Goal: Task Accomplishment & Management: Use online tool/utility

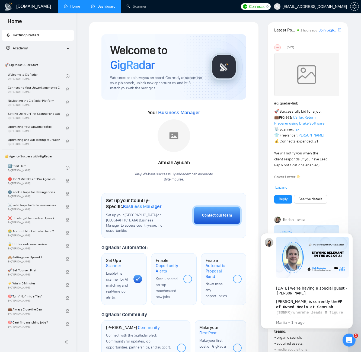
click at [116, 8] on link "Dashboard" at bounding box center [103, 6] width 25 height 5
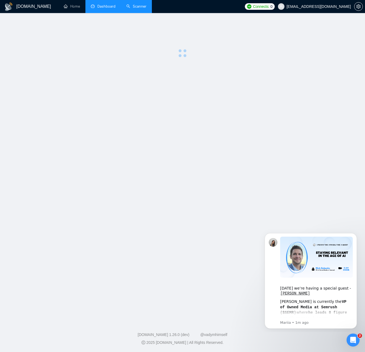
click at [127, 7] on link "Scanner" at bounding box center [137, 6] width 20 height 5
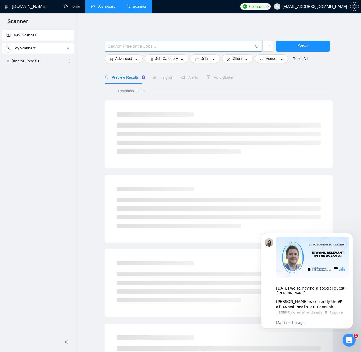
click at [152, 45] on input "text" at bounding box center [180, 46] width 145 height 7
click at [46, 60] on link "((mern) | (react*) |" at bounding box center [38, 61] width 52 height 11
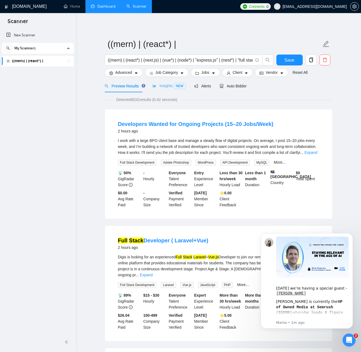
click at [169, 82] on div "Insights NEW" at bounding box center [169, 86] width 33 height 13
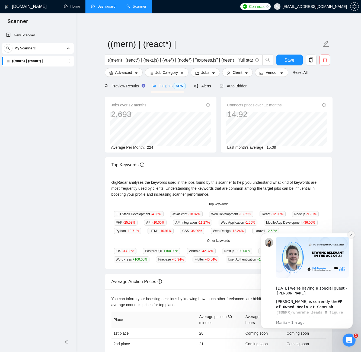
click at [352, 236] on icon "Dismiss notification" at bounding box center [351, 234] width 3 height 3
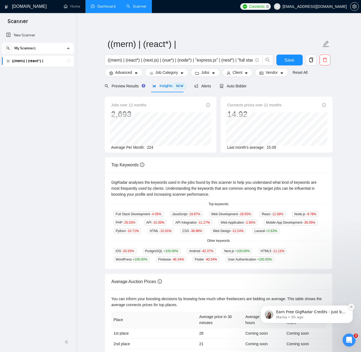
click at [352, 304] on button "Dismiss notification" at bounding box center [351, 306] width 7 height 7
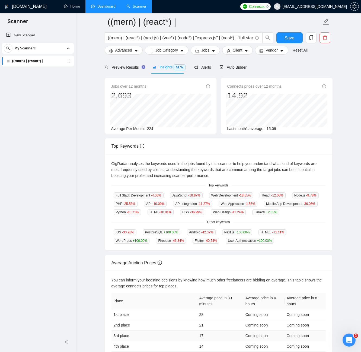
scroll to position [65, 0]
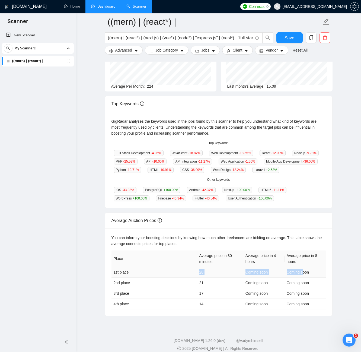
drag, startPoint x: 196, startPoint y: 272, endPoint x: 302, endPoint y: 269, distance: 105.9
click at [302, 269] on tr "1st place 28 Coming soon Coming soon" at bounding box center [219, 272] width 214 height 11
click at [201, 269] on td "28" at bounding box center [220, 272] width 46 height 11
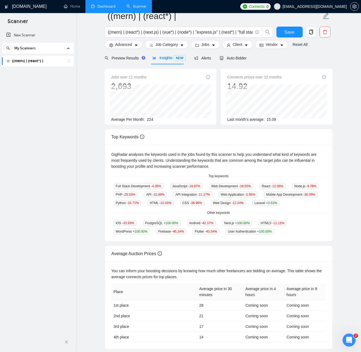
scroll to position [0, 0]
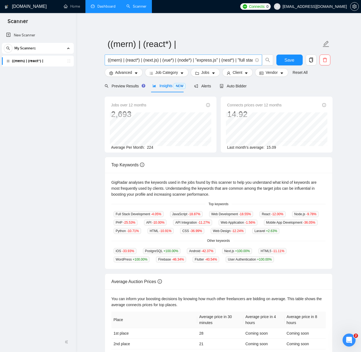
click at [260, 63] on span "((mern) | (react*) | (next.js) | (vue*) | (node*) | "express.js" | (nest*) | "f…" at bounding box center [183, 60] width 157 height 11
click at [247, 60] on input "((mern) | (react*) | (next.js) | (vue*) | (node*) | "express.js" | (nest*) | "f…" at bounding box center [180, 60] width 145 height 7
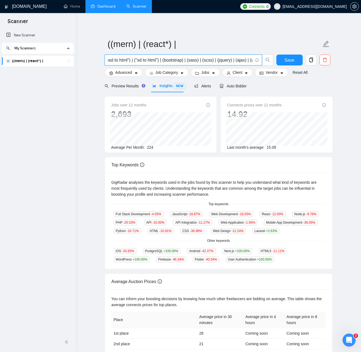
click at [247, 60] on input "((mern) | (react*) | (next.js) | (vue*) | (node*) | "express.js" | (nest*) | "f…" at bounding box center [180, 60] width 145 height 7
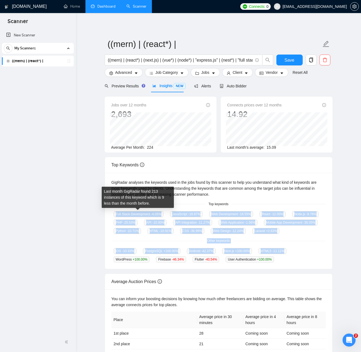
drag, startPoint x: 282, startPoint y: 259, endPoint x: 116, endPoint y: 216, distance: 171.3
click at [116, 216] on div "GigRadar analyses the keywords used in the jobs found by this scanner to help y…" at bounding box center [218, 221] width 227 height 96
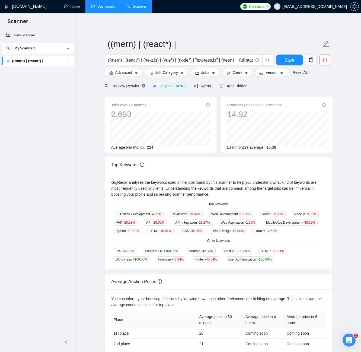
click at [307, 256] on div "iOS -33.93 % PostgreSQL +100.00 % Android -42.37 % Next.js +100.00 % HTML5 -11.…" at bounding box center [219, 255] width 214 height 15
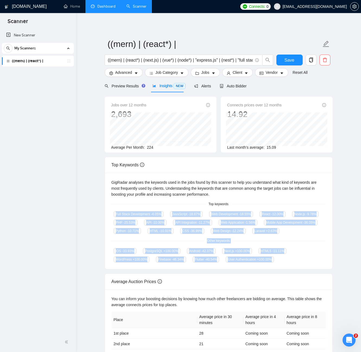
drag, startPoint x: 277, startPoint y: 260, endPoint x: 112, endPoint y: 212, distance: 171.8
click at [112, 212] on div "GigRadar analyses the keywords used in the jobs found by this scanner to help y…" at bounding box center [218, 221] width 227 height 96
copy div "Full Stack Development -4.05 % JavaScript -18.87 % Web Development -18.55 % Rea…"
click at [151, 56] on span "((mern) | (react*) | (next.js) | (vue*) | (node*) | "express.js" | (nest*) | "f…" at bounding box center [183, 60] width 157 height 11
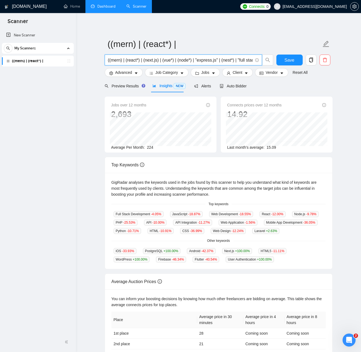
click at [151, 56] on span "((mern) | (react*) | (next.js) | (vue*) | (node*) | "express.js" | (nest*) | "f…" at bounding box center [183, 60] width 157 height 11
click at [126, 56] on span "((mern) | (react*) | (next.js) | (vue*) | (node*) | "express.js" | (nest*) | "f…" at bounding box center [183, 60] width 157 height 11
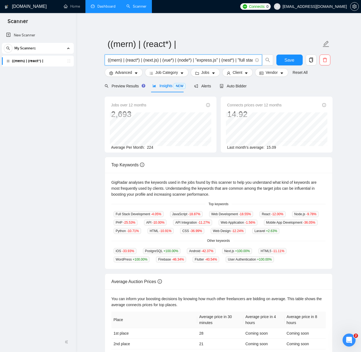
paste input "OR (react*) OR (next.js) OR (vue*) OR (node*) OR "express.js" OR (nest*) OR "fu…"
click at [284, 60] on button "Save" at bounding box center [290, 60] width 26 height 11
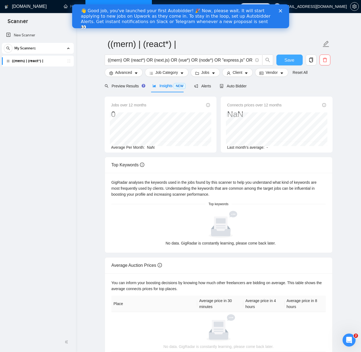
scroll to position [0, 0]
click at [144, 63] on input "((mern) OR (react*) OR (next.js) OR (vue*) OR (node*) OR "express.js" OR (nest*…" at bounding box center [180, 60] width 145 height 7
click at [136, 60] on input "((mern) OR (react*) OR (next.js) OR (vue*) OR (node*) OR "express.js" OR (nest*…" at bounding box center [180, 60] width 145 height 7
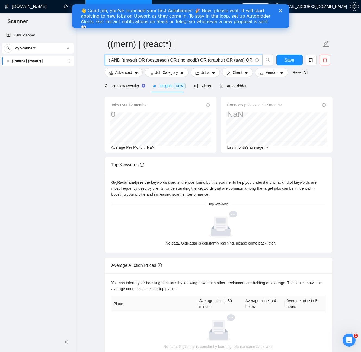
click at [136, 60] on input "((mern) OR (react*) OR (next.js) OR (vue*) OR (node*) OR "express.js" OR (nest*…" at bounding box center [180, 60] width 145 height 7
click at [135, 62] on input "((mern) OR (react*) OR (next.js) OR (vue*) OR (node*) OR "express.js" OR (nest*…" at bounding box center [180, 60] width 145 height 7
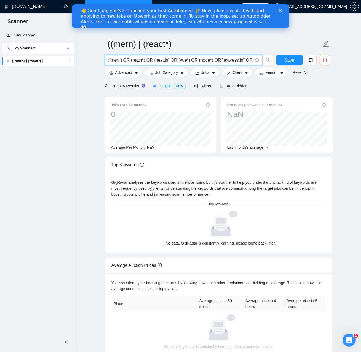
paste input "mern OR "[PERSON_NAME]" OR react* OR "next.js" OR "next js" OR node* OR "expres…"
click at [125, 84] on span "Preview Results" at bounding box center [124, 86] width 39 height 4
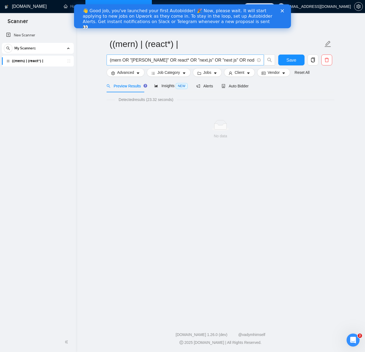
click at [156, 58] on input "(mern OR "[PERSON_NAME]" OR react* OR "next.js" OR "next js" OR node* OR "expre…" at bounding box center [182, 60] width 145 height 7
click at [285, 60] on button "Save" at bounding box center [292, 60] width 26 height 11
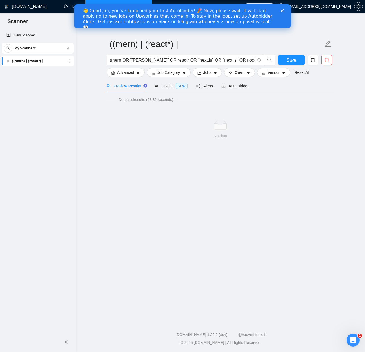
click at [280, 11] on div "👋 Good job, you've launched your first Autobidder! 🎉 Now, please wait. It will …" at bounding box center [183, 19] width 200 height 25
click at [282, 10] on polygon "Close" at bounding box center [282, 10] width 3 height 3
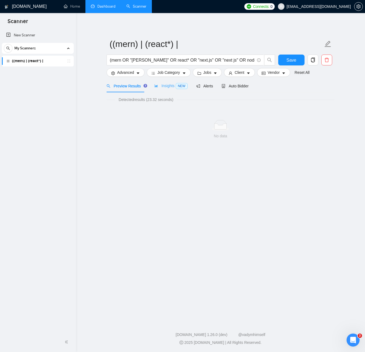
click at [166, 81] on div "Insights NEW" at bounding box center [170, 86] width 33 height 13
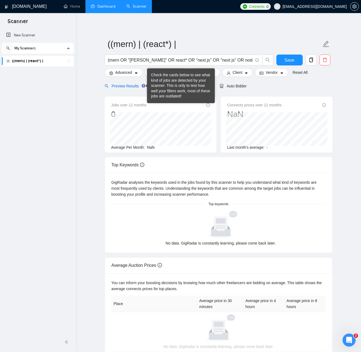
click at [124, 86] on span "Preview Results" at bounding box center [124, 86] width 39 height 4
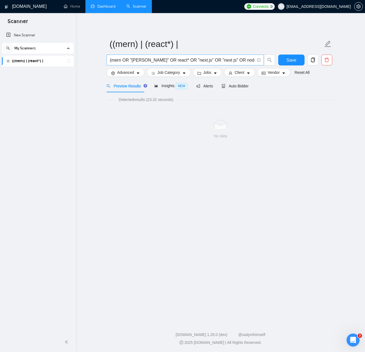
click at [133, 59] on input "(mern OR "[PERSON_NAME]" OR react* OR "next.js" OR "next js" OR node* OR "expre…" at bounding box center [182, 60] width 145 height 7
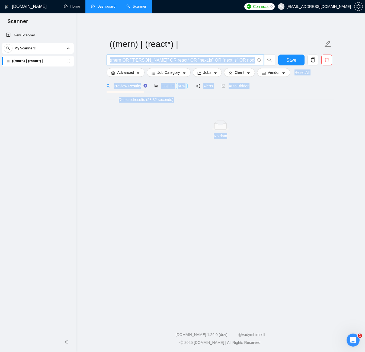
drag, startPoint x: 233, startPoint y: 158, endPoint x: 109, endPoint y: 60, distance: 158.5
click at [109, 60] on main "((mern) | (react*) | (mern OR "[PERSON_NAME]" OR react* OR "next.js" OR "next j…" at bounding box center [221, 166] width 272 height 289
copy div "Save Advanced Job Category Jobs Client Vendor Reset All Preview Results Insight…"
click at [141, 60] on input "(mern OR "[PERSON_NAME]" OR react* OR "next.js" OR "next js" OR node* OR "expre…" at bounding box center [182, 60] width 145 height 7
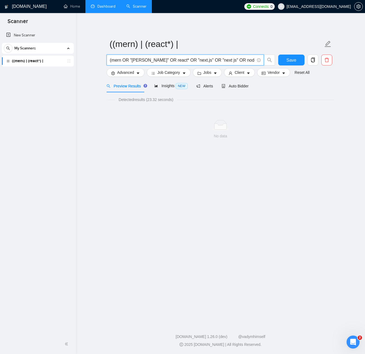
click at [141, 60] on input "(mern OR "[PERSON_NAME]" OR react* OR "next.js" OR "next js" OR node* OR "expre…" at bounding box center [182, 60] width 145 height 7
paste input "(mern OR "[PERSON_NAME]") OR (react* OR "next.js" OR "next js") OR (node* OR "e…"
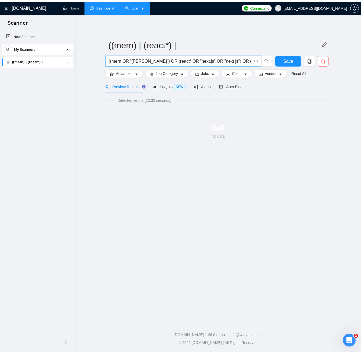
scroll to position [0, 151]
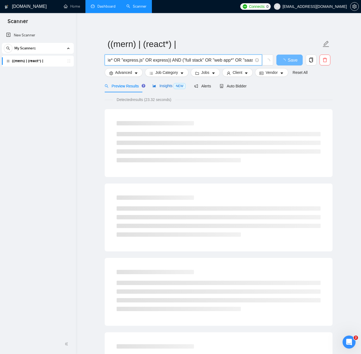
click at [162, 89] on div "Insights NEW" at bounding box center [169, 86] width 33 height 6
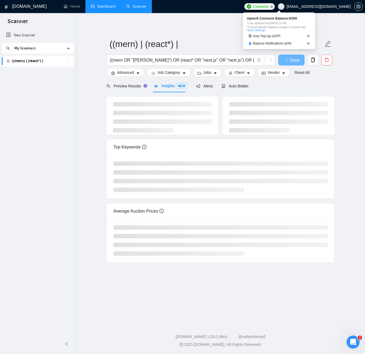
drag, startPoint x: 270, startPoint y: 7, endPoint x: 253, endPoint y: 26, distance: 25.6
click at [253, 26] on span "*Current Month Platform Usage is moved into Team Settings" at bounding box center [279, 29] width 65 height 6
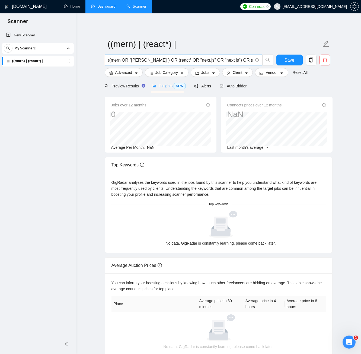
click at [142, 65] on span "((mern OR "[PERSON_NAME]") OR (react* OR "next.js" OR "next js") OR (node* OR "…" at bounding box center [183, 60] width 157 height 11
click at [143, 62] on input "((mern OR "[PERSON_NAME]") OR (react* OR "next.js" OR "next js") OR (node* OR "…" at bounding box center [180, 60] width 145 height 7
paste input ") | (react*) | (next.js) | (vue*) | (node*) | "express.js" | (nest*) | "full st…"
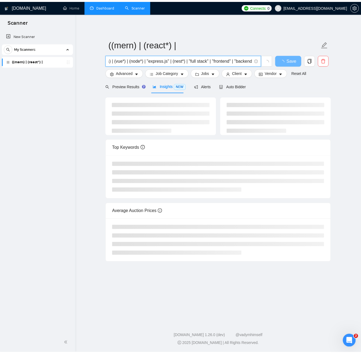
scroll to position [0, 50]
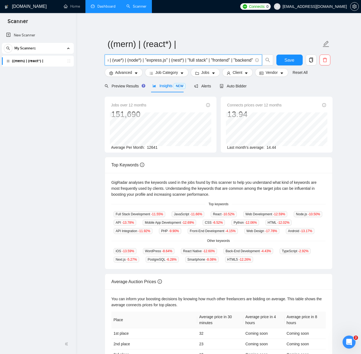
click at [173, 61] on input "((mern) | (react*) | (next.js) | (vue*) | (node*) | "express.js" | (nest*) | "f…" at bounding box center [180, 60] width 145 height 7
click at [137, 63] on input "((mern) | (react*) | (next.js) | (vue*) | (node*) | "express.js" | (nest*) | "f…" at bounding box center [180, 60] width 145 height 7
click at [249, 60] on input "((mern) | (react*) | (next.js) | (vue*) | (node*) | "express.js" | (nest*) | "f…" at bounding box center [180, 60] width 145 height 7
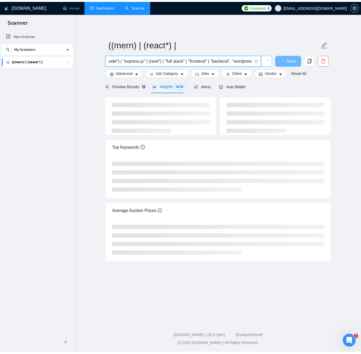
scroll to position [0, 75]
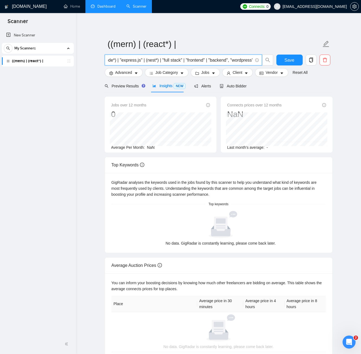
click at [234, 60] on input "((mern) | (react*) | (next.js) | (vue*) | (node*) | "express.js" | (nest*) | "f…" at bounding box center [180, 60] width 145 height 7
click at [226, 60] on input "((mern) | (react*) | (next.js) | (vue*) | (node*) | "express.js" | (nest*) | "f…" at bounding box center [180, 60] width 145 height 7
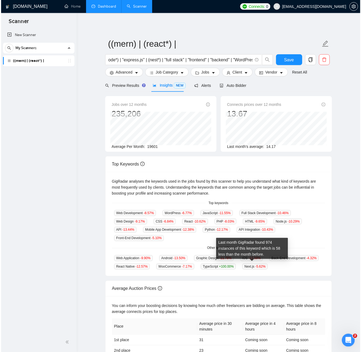
scroll to position [0, 0]
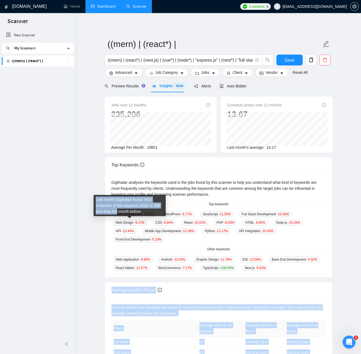
drag, startPoint x: 263, startPoint y: 266, endPoint x: 117, endPoint y: 215, distance: 155.1
click at [117, 215] on body "Scanner New Scanner My Scanners ((mern) | (react*) | [DOMAIN_NAME] Home Dashboa…" at bounding box center [180, 177] width 361 height 354
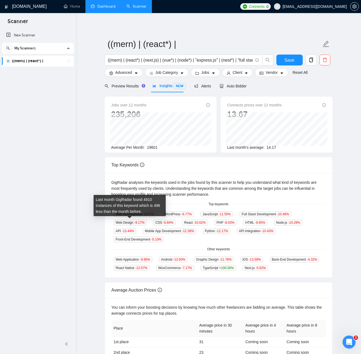
click at [161, 229] on span "Mobile App Development -12.38 %" at bounding box center [169, 231] width 53 height 6
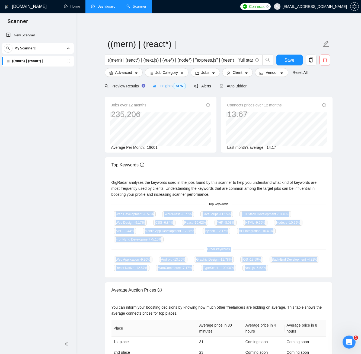
drag, startPoint x: 117, startPoint y: 212, endPoint x: 266, endPoint y: 267, distance: 159.1
click at [266, 267] on div "GigRadar analyses the keywords used in the jobs found by this scanner to help y…" at bounding box center [218, 225] width 227 height 105
copy div "Web Development -8.57 % WordPress -6.77 % JavaScript -11.55 % Full Stack Develo…"
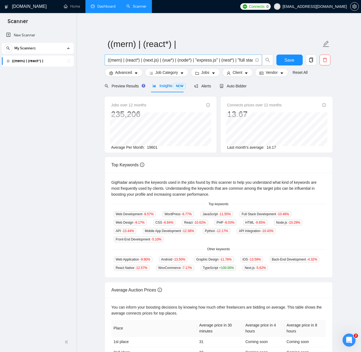
click at [163, 61] on input "((mern) | (react*) | (next.js) | (vue*) | (node*) | "express.js" | (nest*) | "f…" at bounding box center [180, 60] width 145 height 7
paste input "mern OR "[PERSON_NAME]" OR react* OR "next.js" OR "next js" OR node* OR "expres…"
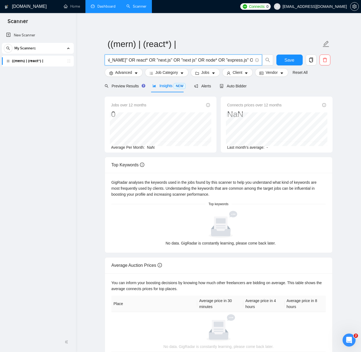
type input "(mern OR "[PERSON_NAME]" OR react* OR "next.js" OR "next js" OR node* OR "expre…"
click at [103, 4] on link "Dashboard" at bounding box center [103, 6] width 25 height 5
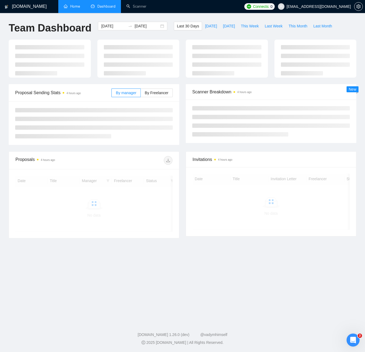
click at [80, 8] on link "Home" at bounding box center [72, 6] width 16 height 5
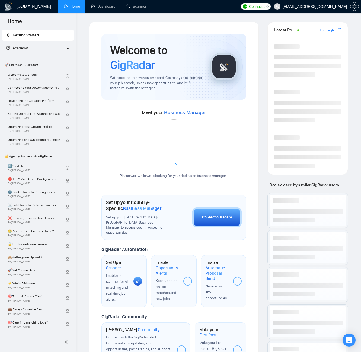
click at [54, 83] on div "Connecting Your Upwork Agency to GigRadar By Vlad Timinsky" at bounding box center [37, 89] width 58 height 12
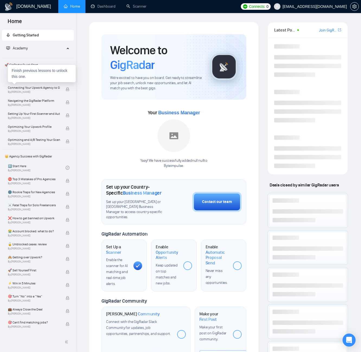
click at [54, 83] on div "Connecting Your Upwork Agency to GigRadar By Vlad Timinsky" at bounding box center [37, 89] width 58 height 12
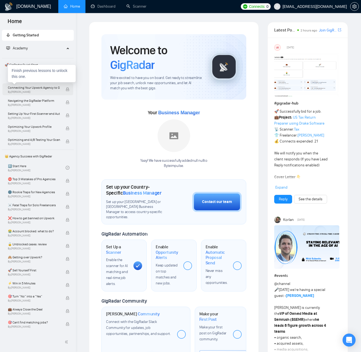
click at [52, 86] on span "Connecting Your Upwork Agency to GigRadar" at bounding box center [34, 87] width 52 height 5
click at [52, 87] on span "Connecting Your Upwork Agency to GigRadar" at bounding box center [34, 87] width 52 height 5
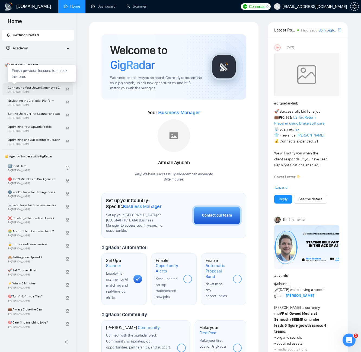
click at [52, 87] on span "Connecting Your Upwork Agency to GigRadar" at bounding box center [34, 87] width 52 height 5
click at [51, 88] on span "Connecting Your Upwork Agency to GigRadar" at bounding box center [34, 87] width 52 height 5
click at [46, 93] on span "By Vlad Timinsky" at bounding box center [34, 91] width 52 height 3
click at [44, 101] on span "Navigating the GigRadar Platform" at bounding box center [34, 100] width 52 height 5
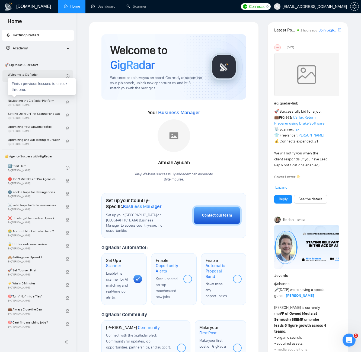
click at [39, 72] on link "Welcome to GigRadar By Vlad Timinsky" at bounding box center [37, 76] width 58 height 12
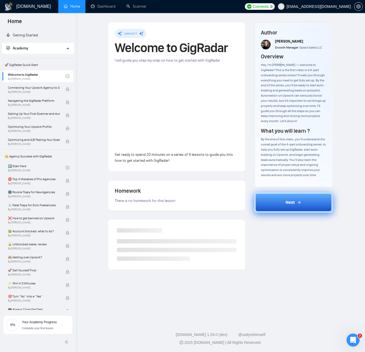
click at [295, 204] on div "Next" at bounding box center [294, 202] width 16 height 7
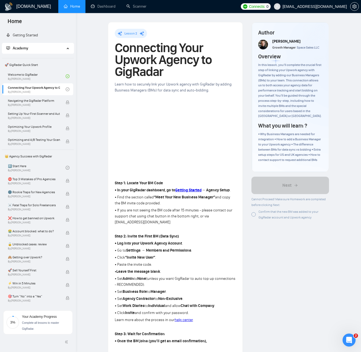
click at [254, 217] on div at bounding box center [254, 214] width 4 height 4
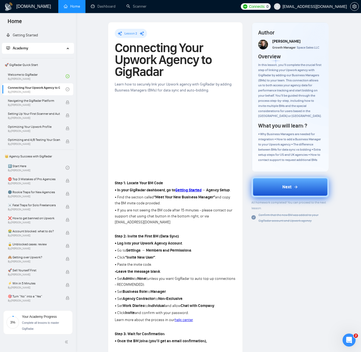
click at [282, 191] on button "Next" at bounding box center [291, 187] width 78 height 21
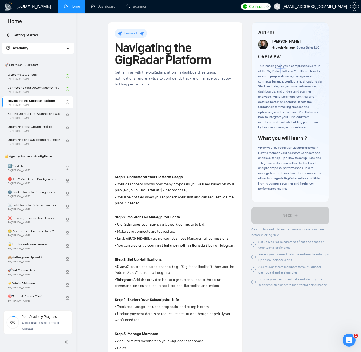
click at [257, 249] on div "Set up Slack or Telegram notifications based on your team’s preference" at bounding box center [291, 244] width 78 height 11
click at [256, 259] on div at bounding box center [254, 257] width 4 height 4
click at [255, 272] on div at bounding box center [254, 269] width 4 height 4
click at [255, 284] on div at bounding box center [254, 282] width 4 height 4
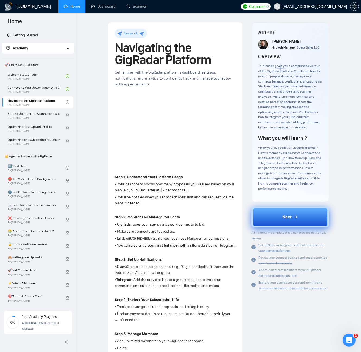
click at [285, 227] on button "Next" at bounding box center [291, 217] width 78 height 21
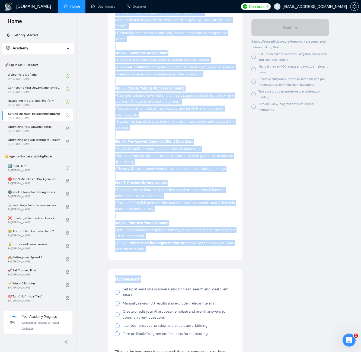
scroll to position [299, 0]
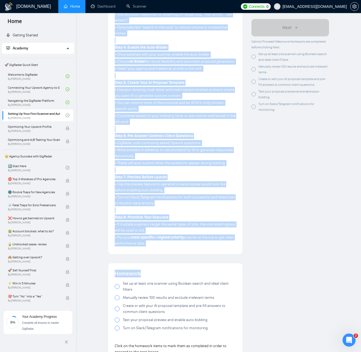
drag, startPoint x: 115, startPoint y: 128, endPoint x: 182, endPoint y: 244, distance: 133.5
copy div "Step 1: Understand the Search Logic • GigRadar uses Boolean search to find jobs…"
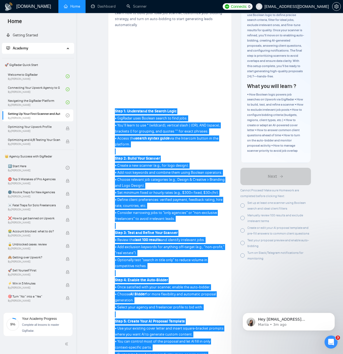
scroll to position [109, 0]
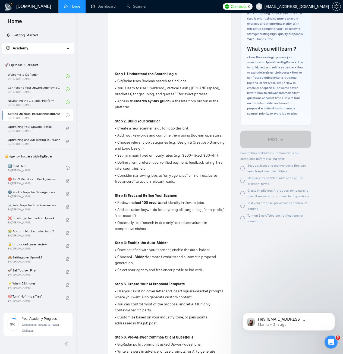
click at [244, 167] on div at bounding box center [242, 168] width 4 height 4
click at [243, 181] on div at bounding box center [242, 181] width 4 height 4
click at [243, 193] on div at bounding box center [242, 193] width 4 height 4
click at [242, 205] on div at bounding box center [242, 206] width 4 height 4
click at [242, 218] on div at bounding box center [242, 218] width 4 height 4
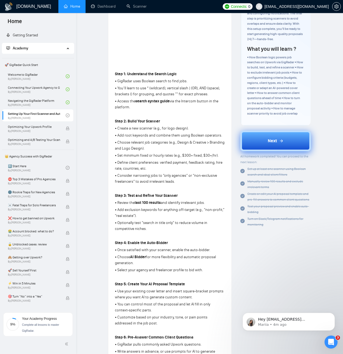
click at [272, 141] on span "Next" at bounding box center [272, 141] width 9 height 7
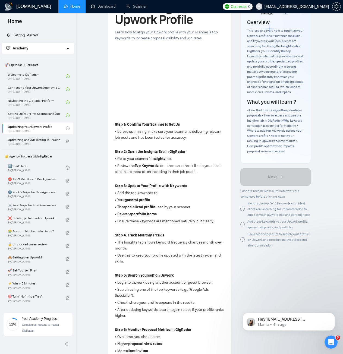
scroll to position [54, 0]
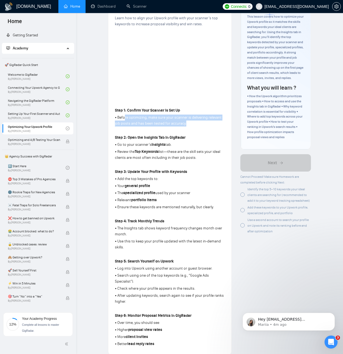
drag, startPoint x: 124, startPoint y: 119, endPoint x: 214, endPoint y: 121, distance: 90.2
click at [213, 121] on p "• Before optimizing, make sure your scanner is delivering relevant job posts an…" at bounding box center [170, 121] width 110 height 12
click at [214, 121] on p "• Before optimizing, make sure your scanner is delivering relevant job posts an…" at bounding box center [170, 121] width 110 height 12
drag, startPoint x: 205, startPoint y: 123, endPoint x: 120, endPoint y: 117, distance: 85.5
click at [120, 117] on p "• Before optimizing, make sure your scanner is delivering relevant job posts an…" at bounding box center [170, 121] width 110 height 12
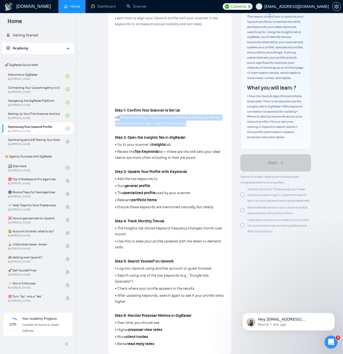
click at [120, 117] on p "• Before optimizing, make sure your scanner is delivering relevant job posts an…" at bounding box center [170, 121] width 110 height 12
click at [166, 122] on p "• Before optimizing, make sure your scanner is delivering relevant job posts an…" at bounding box center [170, 121] width 110 height 12
click at [173, 123] on p "• Before optimizing, make sure your scanner is delivering relevant job posts an…" at bounding box center [170, 121] width 110 height 12
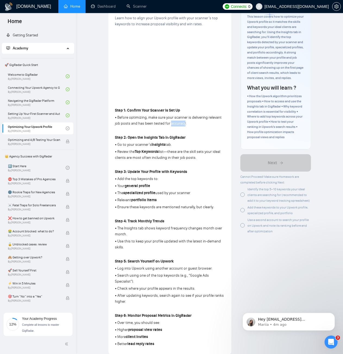
drag, startPoint x: 128, startPoint y: 138, endPoint x: 202, endPoint y: 156, distance: 76.4
click at [202, 156] on div "Step 1: Confirm Your Scanner Is Set Up • Before optimizing, make sure your scan…" at bounding box center [170, 227] width 110 height 242
click at [202, 156] on p "• Review the Top Keywords list—these are the skill sets your ideal clients are …" at bounding box center [170, 155] width 110 height 12
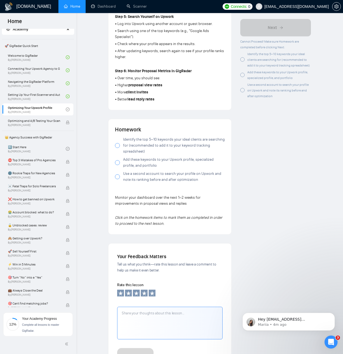
scroll to position [27, 0]
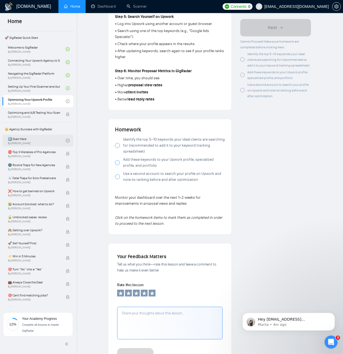
click at [27, 141] on link "1️⃣ Start Here By Vadym Ovcharenko" at bounding box center [37, 141] width 58 height 12
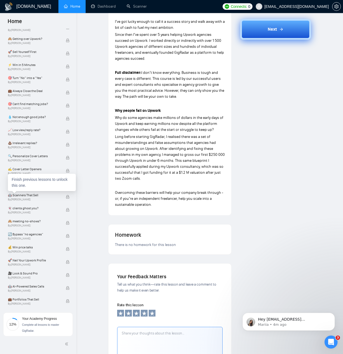
scroll to position [219, 0]
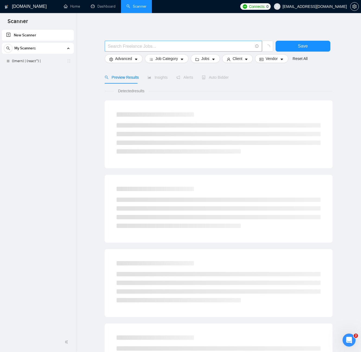
click at [159, 48] on input "text" at bounding box center [180, 46] width 145 height 7
paste input "(mern OR "[PERSON_NAME]" OR react* OR "next.js" OR "next js" OR node* OR "expre…"
type input "(mern OR "[PERSON_NAME]" OR react* OR "next.js" OR "next js" OR node* OR "expre…"
click at [41, 62] on link "((mern) | (react*) |" at bounding box center [38, 61] width 52 height 11
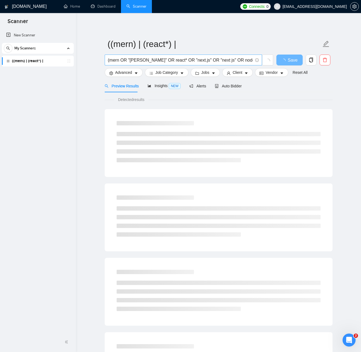
click at [146, 57] on input "(mern OR "[PERSON_NAME]" OR react* OR "next.js" OR "next js" OR node* OR "expre…" at bounding box center [180, 60] width 145 height 7
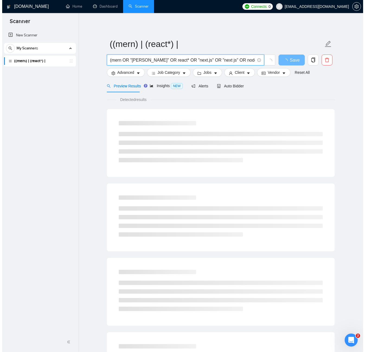
scroll to position [0, 39]
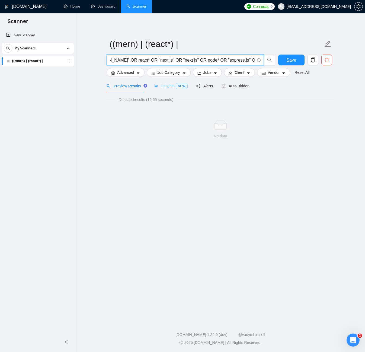
click at [179, 82] on div "Insights NEW" at bounding box center [170, 86] width 33 height 13
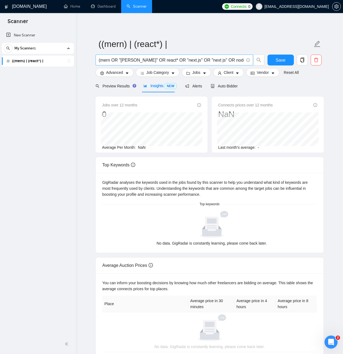
click at [119, 62] on input "(mern OR "[PERSON_NAME]" OR react* OR "next.js" OR "next js" OR node* OR "expre…" at bounding box center [171, 60] width 145 height 7
paste input ""full stack developer" | "mern stack" | "react developer" | "vue developer" | "…"
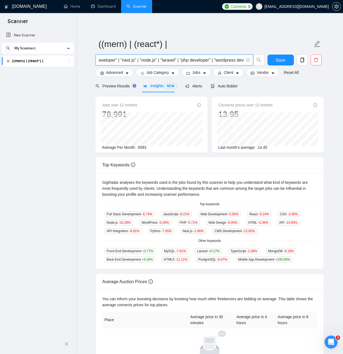
type input "("full stack developer" | "mern stack" | "react developer" | "vue developer" | …"
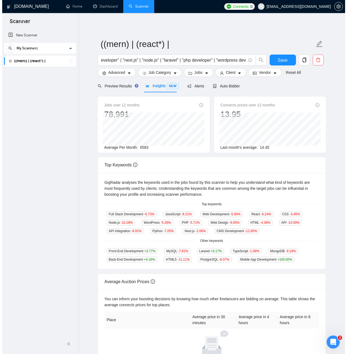
scroll to position [0, 0]
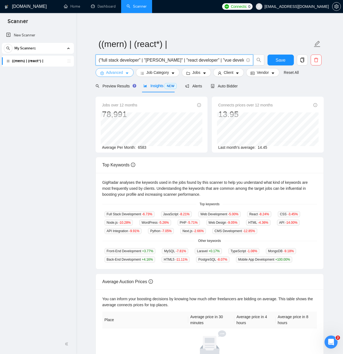
click at [118, 72] on span "Advanced" at bounding box center [114, 72] width 17 height 6
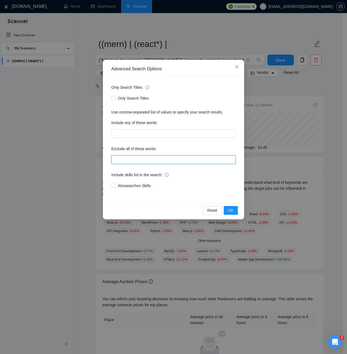
click at [135, 161] on input "text" at bounding box center [173, 159] width 124 height 9
paste input "("wordpress plugin customization" | "shopify" | "wix" | "squarespace" | "non-pr…"
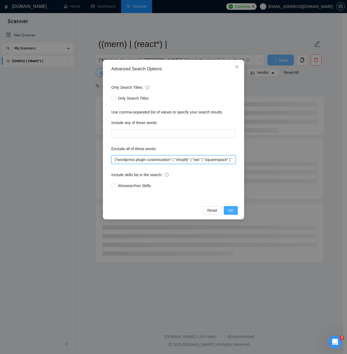
type input "("wordpress plugin customization" | "shopify" | "wix" | "squarespace" | "non-pr…"
click at [234, 210] on button "OK" at bounding box center [231, 210] width 14 height 9
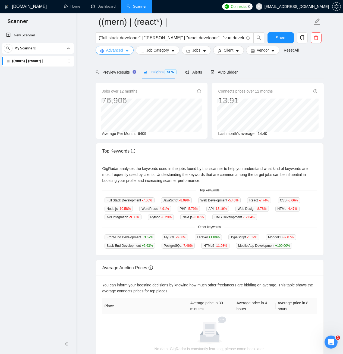
scroll to position [27, 0]
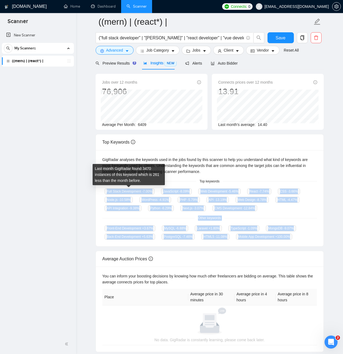
drag, startPoint x: 291, startPoint y: 236, endPoint x: 105, endPoint y: 191, distance: 191.0
click at [105, 191] on div "GigRadar analyses the keywords used in the jobs found by this scanner to help y…" at bounding box center [209, 198] width 227 height 96
copy div "Full Stack Development -7.00 % JavaScript -8.09 % Web Development -5.46 % React…"
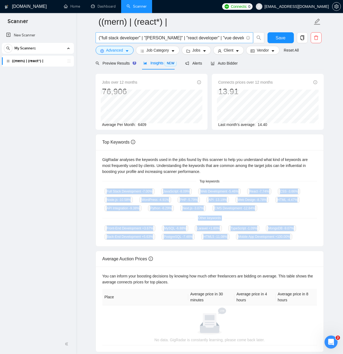
click at [133, 40] on input "("full stack developer" | "mern stack" | "react developer" | "vue developer" | …" at bounding box center [171, 37] width 145 height 7
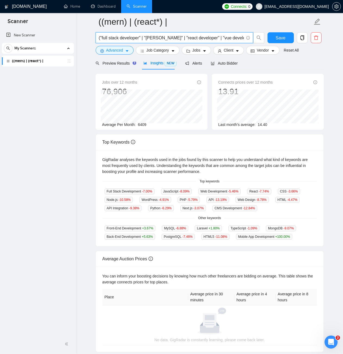
click at [133, 40] on input "("full stack developer" | "mern stack" | "react developer" | "vue developer" | …" at bounding box center [171, 37] width 145 height 7
paste input "mern stack" | "react.js" | "vue.js" | "next.js" | "node.js" | "express.js" | "l…"
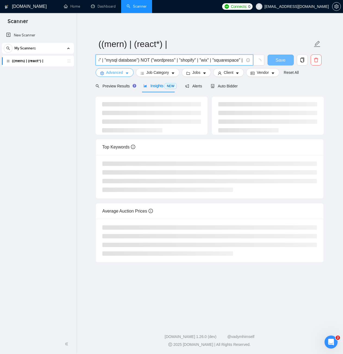
scroll to position [0, 0]
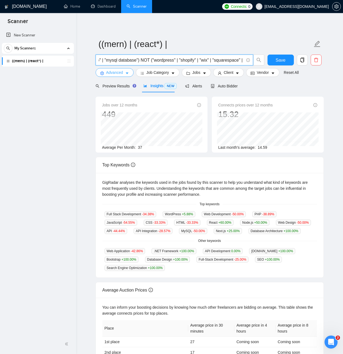
type input "("mern stack" | "react.js" | "vue.js" | "next.js" | "node.js" | "express.js" | …"
click at [126, 72] on icon "caret-down" at bounding box center [127, 73] width 4 height 4
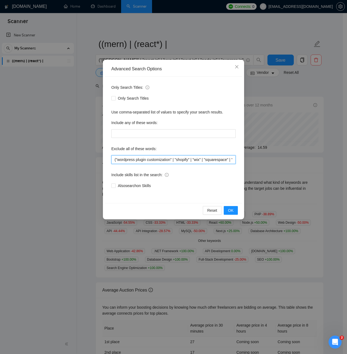
click at [148, 159] on input "("wordpress plugin customization" | "shopify" | "wix" | "squarespace" | "non-pr…" at bounding box center [173, 159] width 124 height 9
click at [229, 211] on span "OK" at bounding box center [230, 210] width 5 height 6
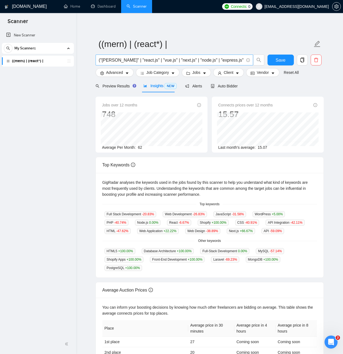
click at [142, 61] on input "("mern stack" | "react.js" | "vue.js" | "next.js" | "node.js" | "express.js" | …" at bounding box center [171, 60] width 145 height 7
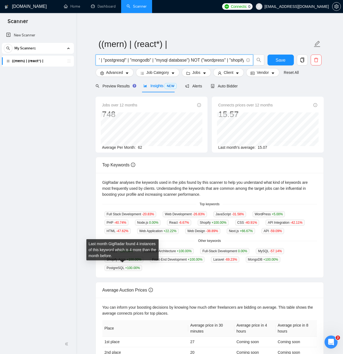
click at [111, 265] on span "PostgreSQL +100.00 %" at bounding box center [124, 268] width 38 height 6
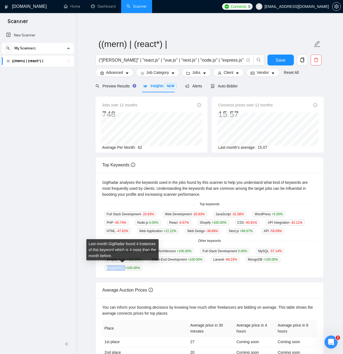
click at [111, 265] on span "PostgreSQL +100.00 %" at bounding box center [124, 268] width 38 height 6
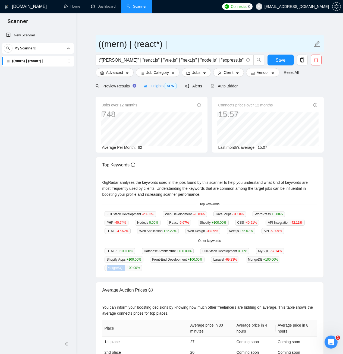
copy span "PostgreSQL"
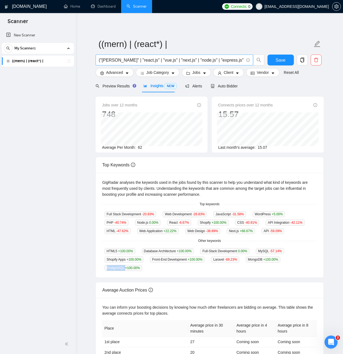
click at [227, 60] on input "("mern stack" | "react.js" | "vue.js" | "next.js" | "node.js" | "express.js" | …" at bounding box center [171, 60] width 145 height 7
paste input "PostgreSQL"
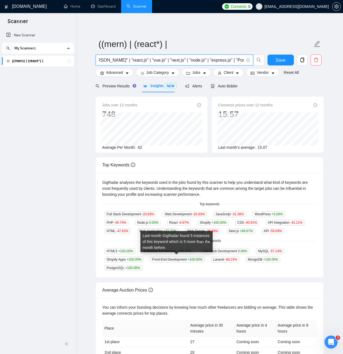
click at [172, 258] on span "Front-End Development +100.00 %" at bounding box center [177, 260] width 55 height 6
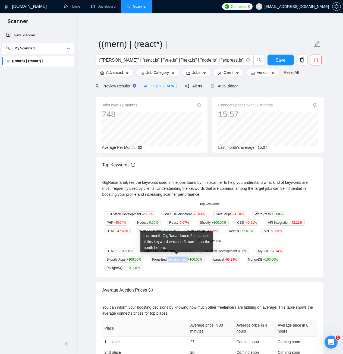
click at [171, 258] on span "Front-End Development +100.00 %" at bounding box center [177, 260] width 55 height 6
click at [184, 259] on span "Front-End Development +100.00 %" at bounding box center [177, 260] width 55 height 6
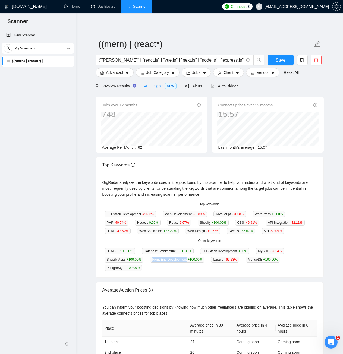
drag, startPoint x: 186, startPoint y: 259, endPoint x: 143, endPoint y: 259, distance: 42.9
click at [143, 259] on div "HTML5 +100.00 % Database Architecture +100.00 % Full-Stack Development 0.00 % M…" at bounding box center [209, 259] width 214 height 23
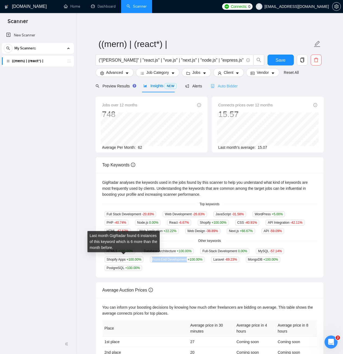
copy div "Front-End Development"
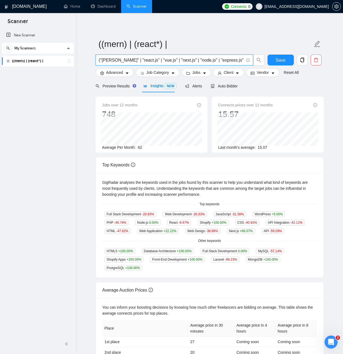
click at [229, 61] on input "("mern stack" | "react.js" | "vue.js" | "next.js" | "node.js" | "express.js" | …" at bounding box center [171, 60] width 145 height 7
paste input "Front-End Development"
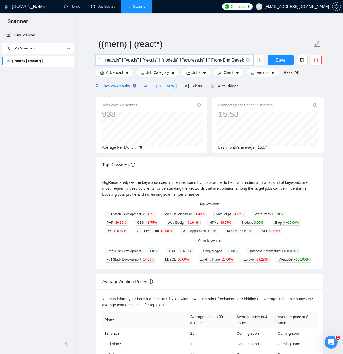
click at [119, 86] on span "Preview Results" at bounding box center [115, 86] width 39 height 4
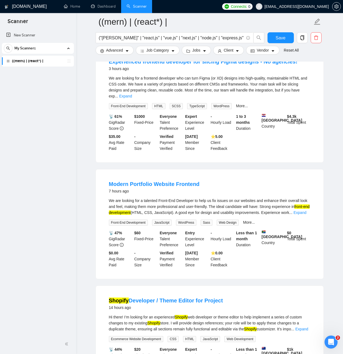
scroll to position [27, 0]
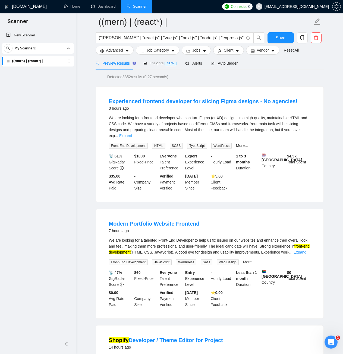
click at [132, 134] on link "Expand" at bounding box center [125, 136] width 13 height 4
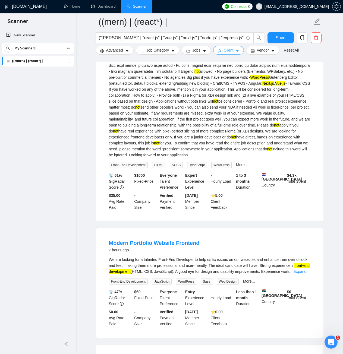
scroll to position [136, 0]
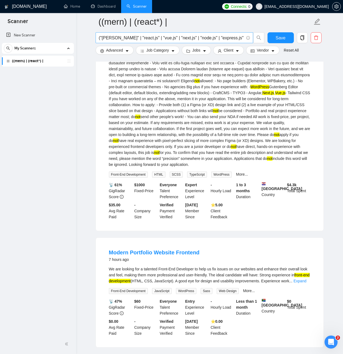
click at [223, 40] on input "("mern stack" | "react.js" | "vue.js" | "next.js" | "node.js" | "express.js" | …" at bounding box center [171, 37] width 145 height 7
click at [171, 37] on input "("mern stack" | "react.js" | "vue.js" | "next.js" | "node.js" | "express.js" | …" at bounding box center [171, 37] width 145 height 7
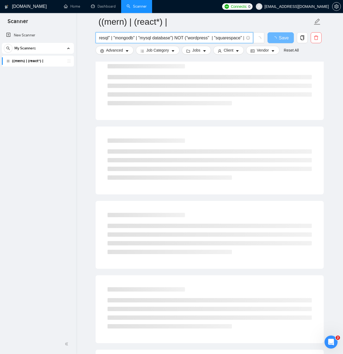
click at [205, 39] on input "("mern stack" | "react.js" | "vue.js" | "next.js" | "node.js" | "express.js" | …" at bounding box center [171, 37] width 145 height 7
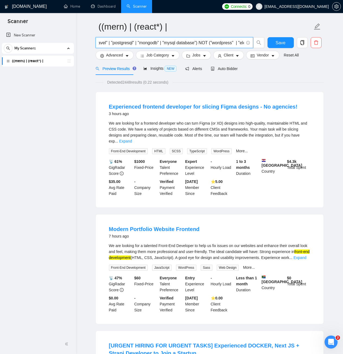
scroll to position [0, 0]
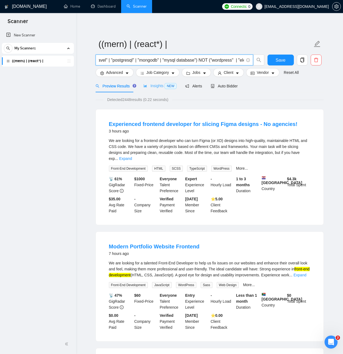
type input "("mern stack" | "react.js" | "vue.js" | "next.js" | "node.js" | "express.js" | …"
click at [152, 85] on span "Insights NEW" at bounding box center [159, 86] width 33 height 4
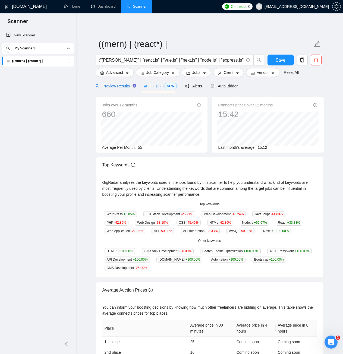
click at [121, 84] on span "Preview Results" at bounding box center [115, 86] width 39 height 4
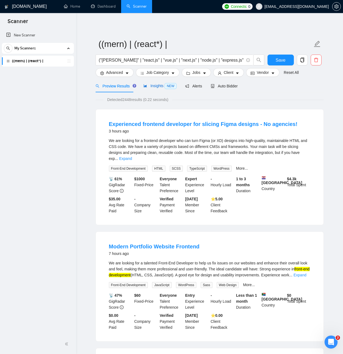
click at [152, 84] on span "Insights NEW" at bounding box center [159, 86] width 33 height 4
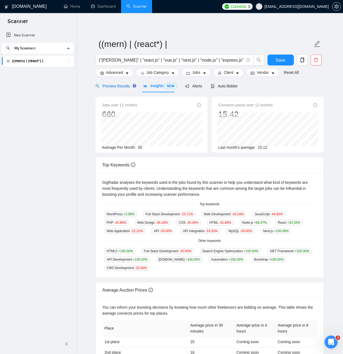
click at [115, 86] on span "Preview Results" at bounding box center [115, 86] width 39 height 4
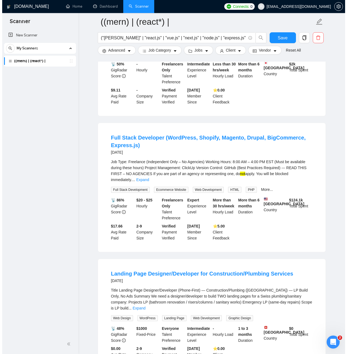
scroll to position [380, 0]
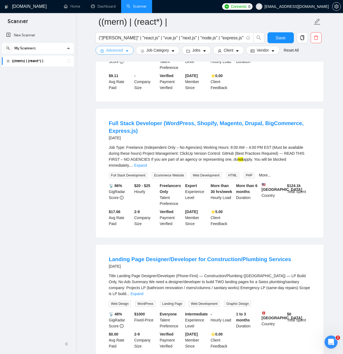
click at [117, 52] on span "Advanced" at bounding box center [114, 50] width 17 height 6
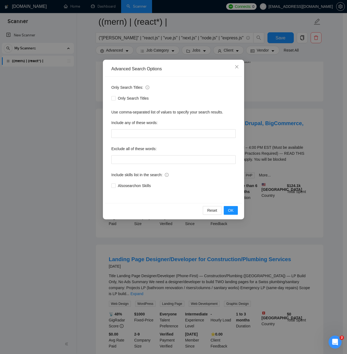
click at [116, 52] on div "Advanced Search Options Only Search Titles: Only Search Titles Use comma-separa…" at bounding box center [173, 177] width 347 height 354
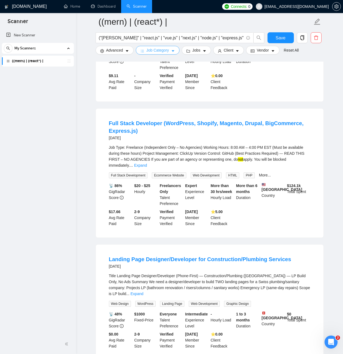
click at [148, 51] on span "Job Category" at bounding box center [157, 50] width 23 height 6
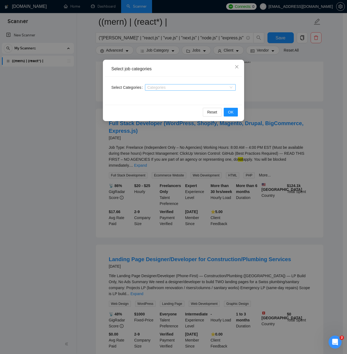
click at [157, 86] on div at bounding box center [187, 87] width 83 height 4
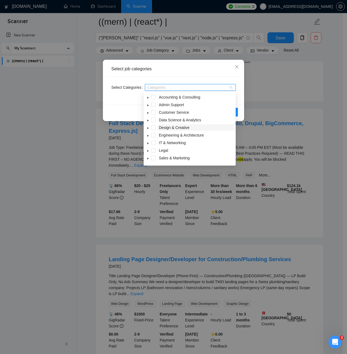
scroll to position [21, 0]
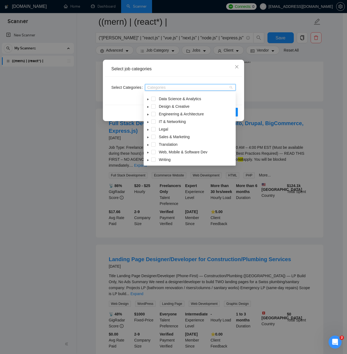
click at [149, 124] on icon "caret-down" at bounding box center [148, 122] width 3 height 3
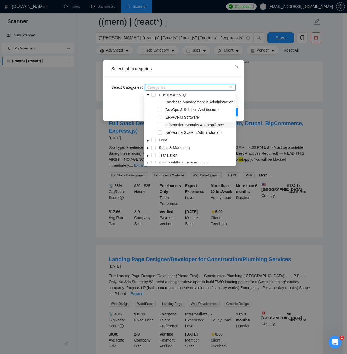
scroll to position [66, 0]
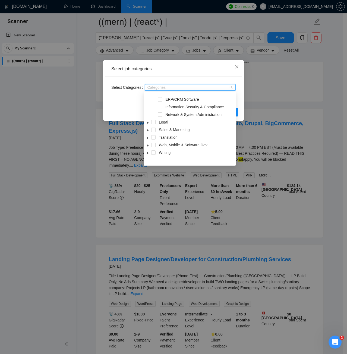
click at [148, 147] on icon "caret-down" at bounding box center [148, 145] width 3 height 3
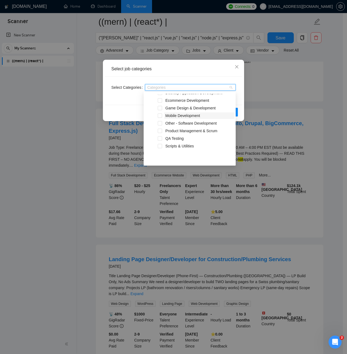
scroll to position [121, 0]
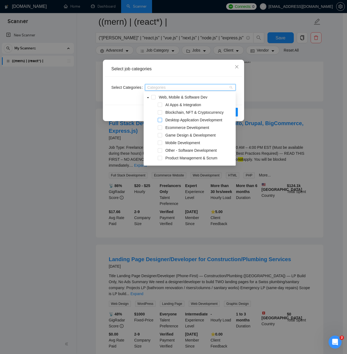
click at [160, 119] on span at bounding box center [160, 120] width 4 height 4
click at [160, 129] on span at bounding box center [160, 127] width 4 height 4
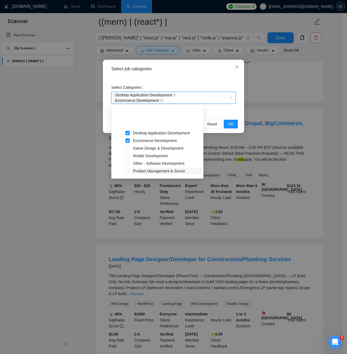
scroll to position [148, 0]
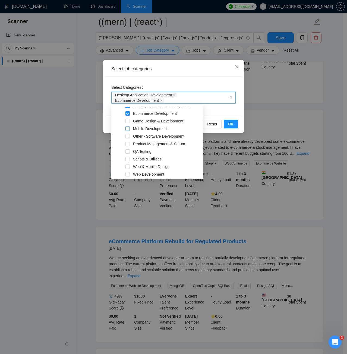
click at [128, 129] on span at bounding box center [127, 129] width 4 height 4
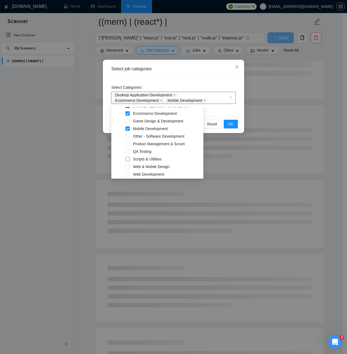
click at [126, 159] on span at bounding box center [127, 159] width 4 height 4
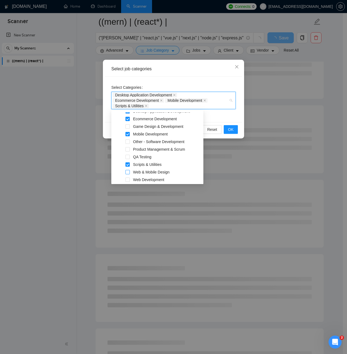
click at [127, 173] on span at bounding box center [127, 172] width 4 height 4
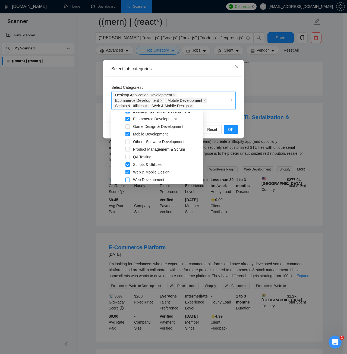
click at [127, 180] on span at bounding box center [127, 180] width 4 height 4
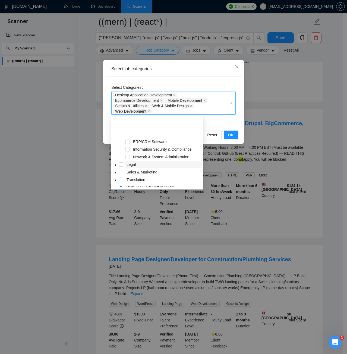
scroll to position [81, 0]
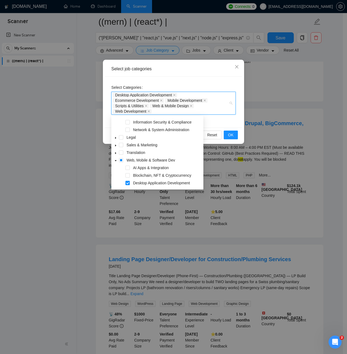
click at [116, 154] on icon "caret-down" at bounding box center [115, 153] width 3 height 3
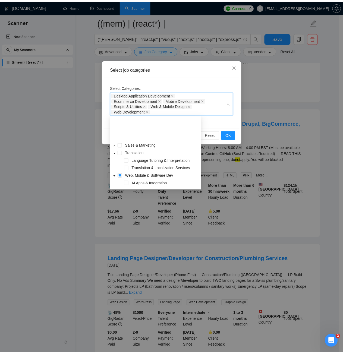
scroll to position [109, 0]
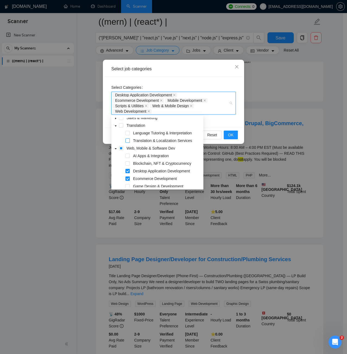
click at [127, 142] on span at bounding box center [127, 140] width 4 height 4
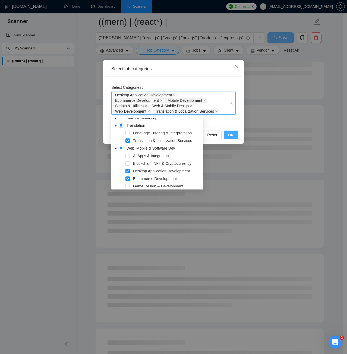
click at [231, 134] on span "OK" at bounding box center [230, 135] width 5 height 6
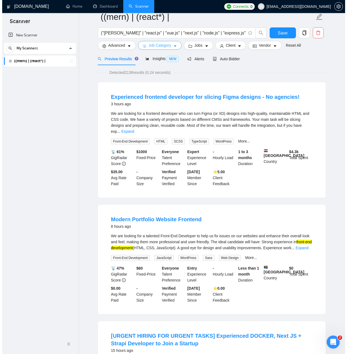
scroll to position [0, 0]
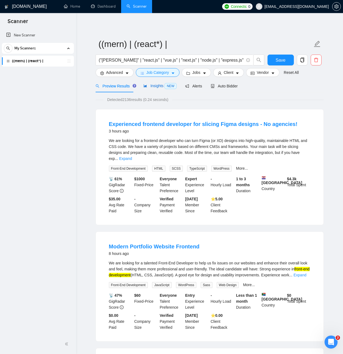
click at [147, 84] on span "Insights NEW" at bounding box center [159, 86] width 33 height 4
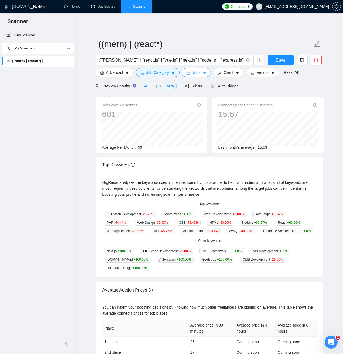
click at [197, 72] on span "Jobs" at bounding box center [196, 72] width 8 height 6
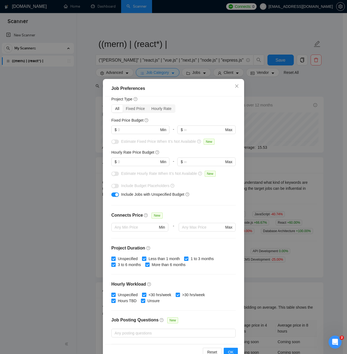
scroll to position [27, 0]
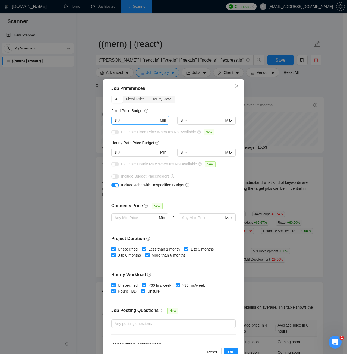
click at [134, 121] on input "text" at bounding box center [138, 120] width 41 height 6
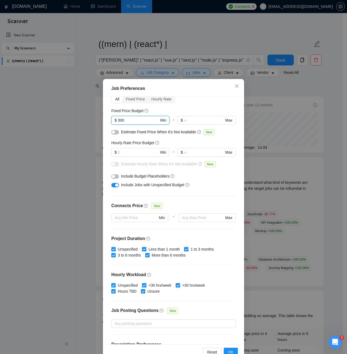
type input "300"
click at [112, 133] on div "button" at bounding box center [113, 132] width 3 height 3
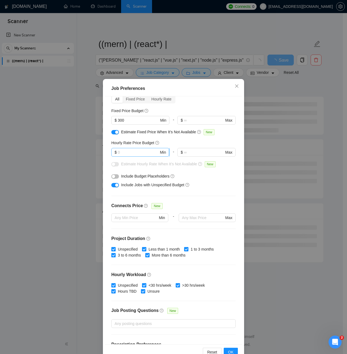
click at [131, 154] on input "text" at bounding box center [138, 152] width 41 height 6
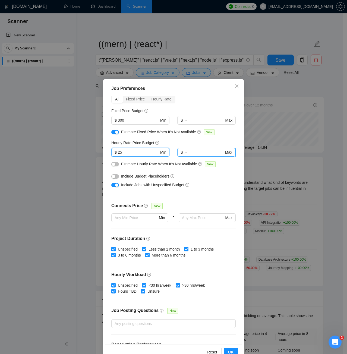
type input "25"
click at [187, 151] on input "text" at bounding box center [204, 152] width 40 height 6
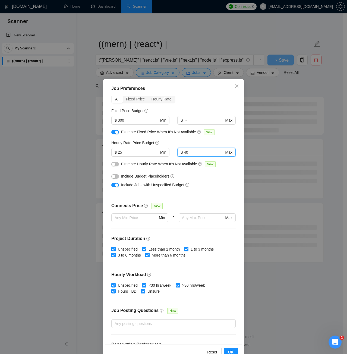
type input "40"
click at [113, 165] on button "button" at bounding box center [115, 164] width 8 height 4
click at [115, 176] on button "button" at bounding box center [115, 176] width 8 height 4
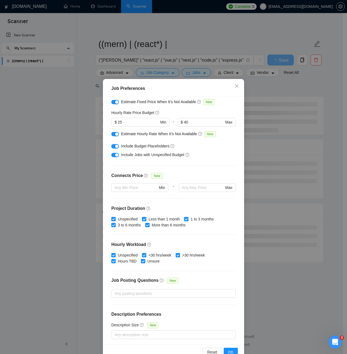
scroll to position [58, 0]
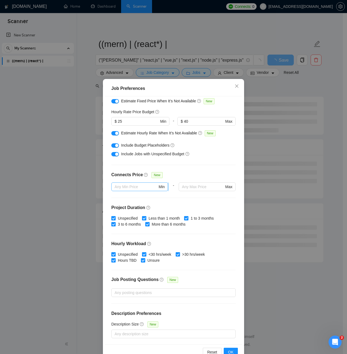
click at [129, 186] on input "text" at bounding box center [136, 187] width 43 height 6
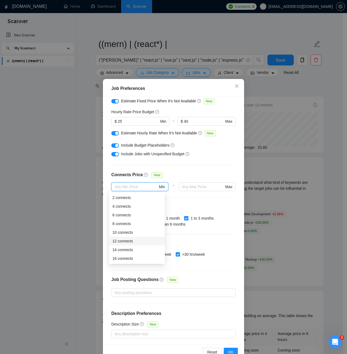
click at [131, 240] on div "12 connects" at bounding box center [136, 241] width 49 height 6
type input "12"
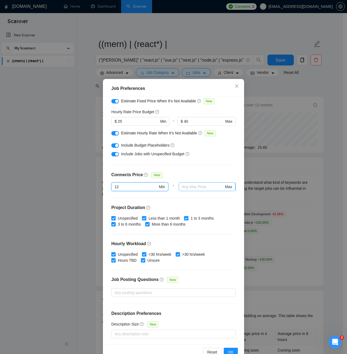
click at [188, 189] on input "text" at bounding box center [203, 187] width 42 height 6
click at [191, 184] on input "text" at bounding box center [203, 187] width 42 height 6
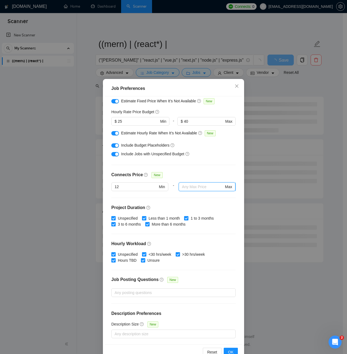
click at [217, 188] on input "text" at bounding box center [203, 187] width 42 height 6
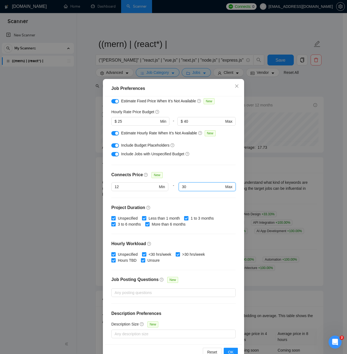
type input "30"
click at [155, 202] on div "Budget Project Type All Fixed Price Hourly Rate Fixed Price Budget $ 300 Min - …" at bounding box center [173, 220] width 137 height 248
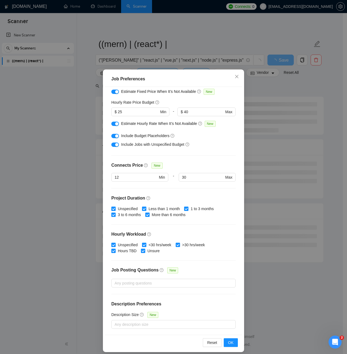
scroll to position [14, 0]
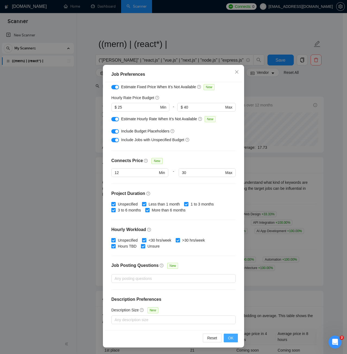
click at [228, 336] on span "OK" at bounding box center [230, 338] width 5 height 6
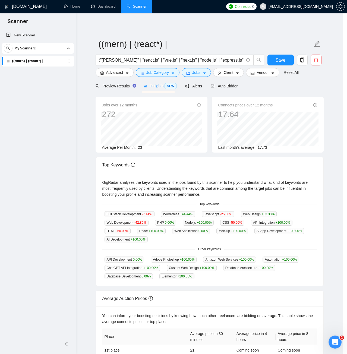
scroll to position [0, 0]
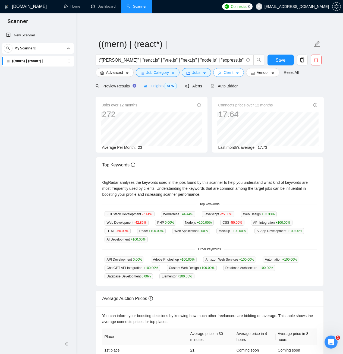
click at [229, 72] on span "Client" at bounding box center [229, 72] width 10 height 6
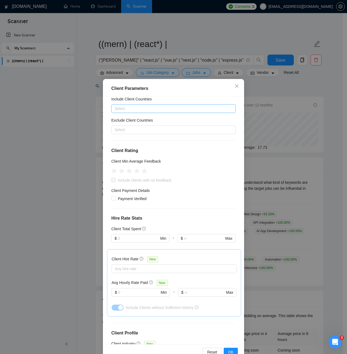
scroll to position [27, 0]
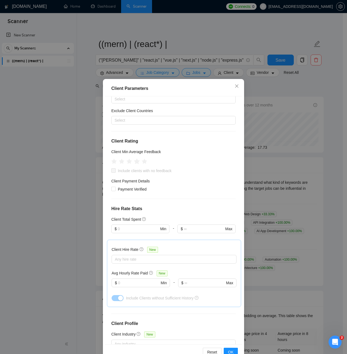
click at [137, 161] on icon "star" at bounding box center [137, 161] width 6 height 5
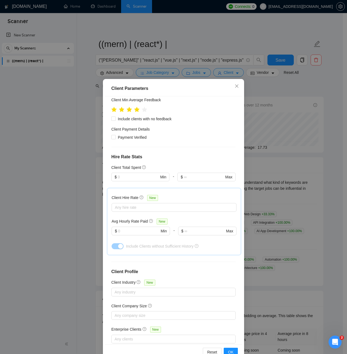
scroll to position [81, 0]
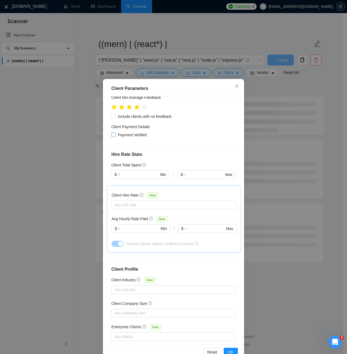
click at [119, 133] on span "Payment Verified" at bounding box center [132, 135] width 33 height 6
click at [115, 133] on input "Payment Verified" at bounding box center [113, 134] width 4 height 4
checkbox input "true"
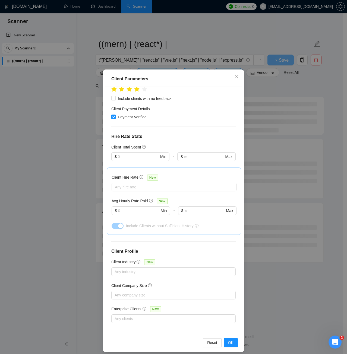
scroll to position [14, 0]
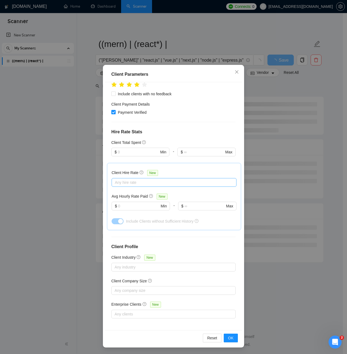
click at [143, 183] on div at bounding box center [171, 182] width 117 height 7
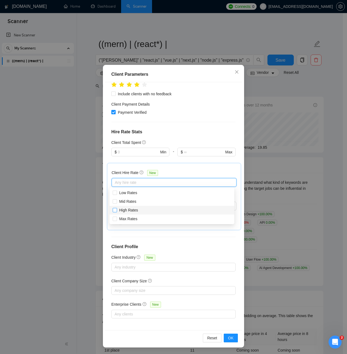
click at [133, 210] on span "High Rates" at bounding box center [128, 210] width 19 height 4
click at [116, 210] on input "High Rates" at bounding box center [115, 210] width 4 height 4
checkbox input "true"
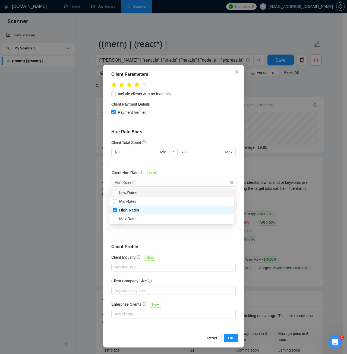
click at [165, 176] on div "Client Hire Rate New" at bounding box center [174, 174] width 125 height 8
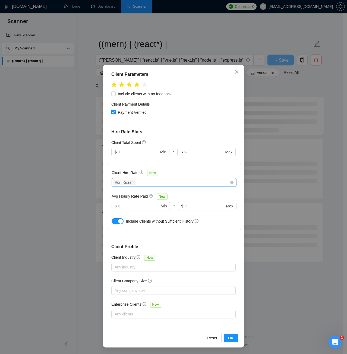
click at [161, 183] on div "High Rates" at bounding box center [171, 182] width 117 height 7
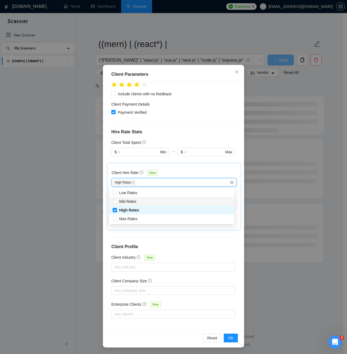
click at [139, 203] on div "Mid Rates" at bounding box center [172, 201] width 118 height 6
checkbox input "true"
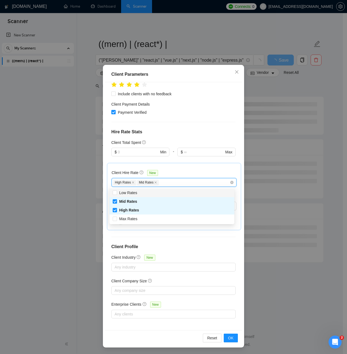
click at [177, 162] on div at bounding box center [206, 159] width 58 height 7
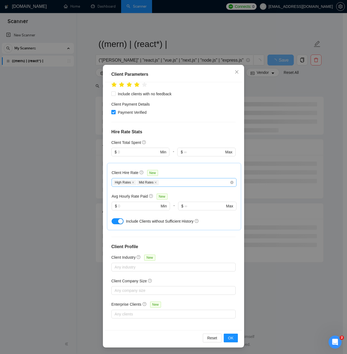
click at [167, 183] on div "High Rates Mid Rates" at bounding box center [171, 182] width 117 height 7
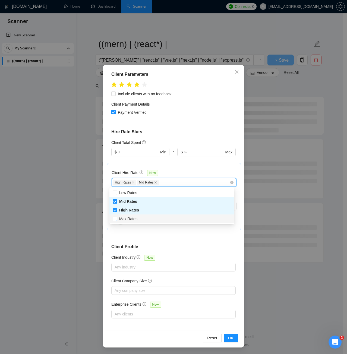
click at [138, 218] on span "Max Rates" at bounding box center [128, 219] width 23 height 6
click at [116, 218] on input "Max Rates" at bounding box center [115, 219] width 4 height 4
click at [147, 217] on div "Max Rates" at bounding box center [172, 219] width 118 height 6
checkbox input "true"
click at [182, 169] on div "Client Hire Rate New High Rates Mid Rates Max Rates Avg Hourly Rate Paid New $ …" at bounding box center [174, 196] width 125 height 58
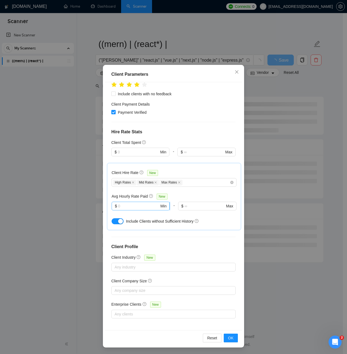
click at [143, 207] on input "text" at bounding box center [138, 206] width 41 height 6
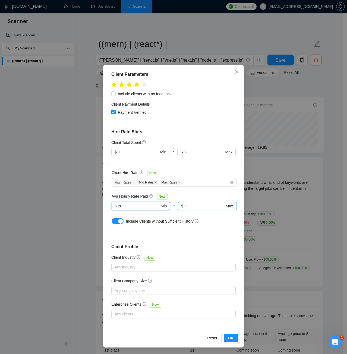
type input "20"
click at [189, 203] on input "text" at bounding box center [204, 206] width 40 height 6
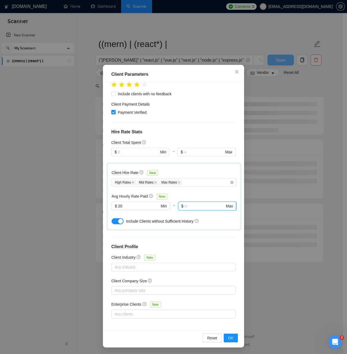
type input "2"
type input "30"
click at [228, 337] on span "OK" at bounding box center [230, 338] width 5 height 6
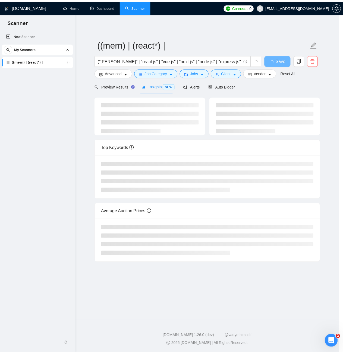
scroll to position [0, 0]
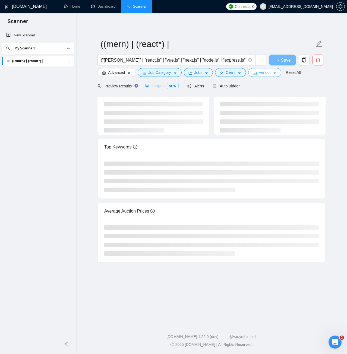
click at [271, 74] on button "Vendor" at bounding box center [264, 72] width 33 height 9
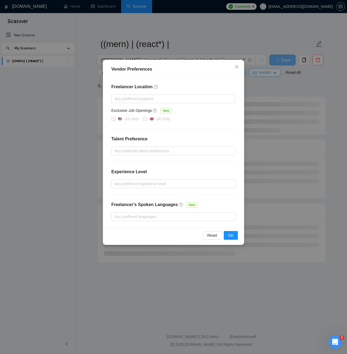
click at [271, 74] on div "Vendor Preferences Freelancer Location Any preffered locations Exclusive Job Op…" at bounding box center [173, 177] width 347 height 354
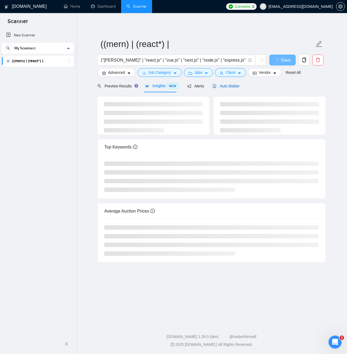
click at [225, 85] on span "Auto Bidder" at bounding box center [226, 86] width 27 height 4
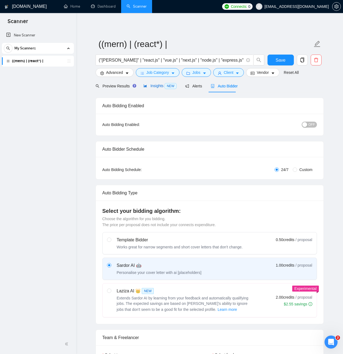
click at [160, 87] on span "Insights NEW" at bounding box center [159, 86] width 33 height 4
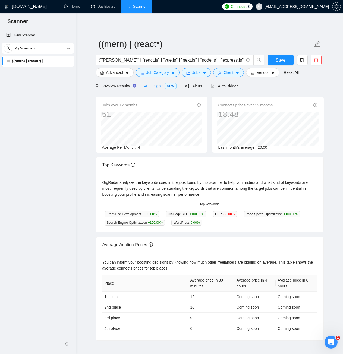
click at [125, 150] on div "Average Per Month: 4" at bounding box center [151, 147] width 99 height 6
click at [125, 150] on span "Average Per Month:" at bounding box center [119, 147] width 34 height 4
click at [138, 147] on span "4" at bounding box center [139, 147] width 2 height 4
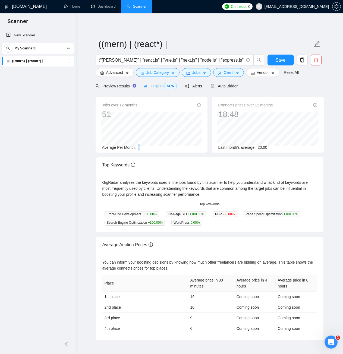
click at [139, 147] on span "4" at bounding box center [139, 147] width 2 height 4
click at [108, 59] on input "("mern stack" | "react.js" | "vue.js" | "next.js" | "node.js" | "express.js" | …" at bounding box center [171, 60] width 145 height 7
click at [118, 61] on input "("mern stack" | "react.js" | "vue.js" | "next.js" | "node.js" | "express.js" | …" at bounding box center [171, 60] width 145 height 7
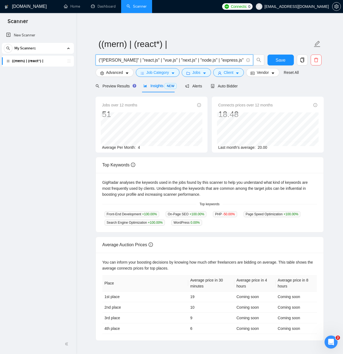
paste input "desig*"
click at [110, 61] on input "(desig*)" at bounding box center [171, 60] width 145 height 7
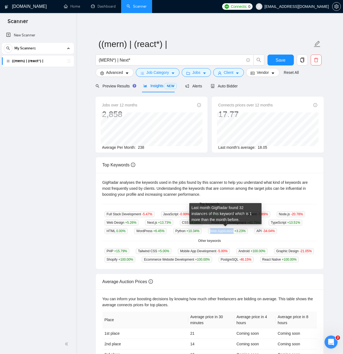
drag, startPoint x: 209, startPoint y: 230, endPoint x: 232, endPoint y: 231, distance: 22.5
click at [232, 231] on span "Web Application +3.23 %" at bounding box center [228, 231] width 40 height 6
copy span "Web Application"
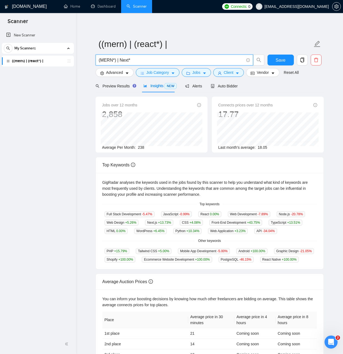
click at [137, 62] on input "(MERN*) | Next*" at bounding box center [171, 60] width 145 height 7
paste input "Web Application"
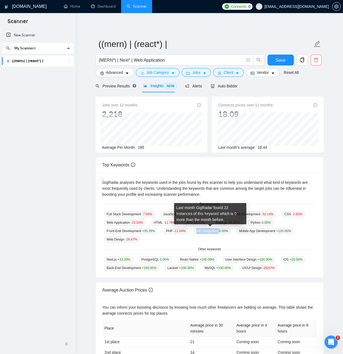
drag, startPoint x: 195, startPoint y: 230, endPoint x: 218, endPoint y: 230, distance: 22.5
click at [218, 230] on span "API Integration 0.00 %" at bounding box center [212, 231] width 36 height 6
copy span "API Integration"
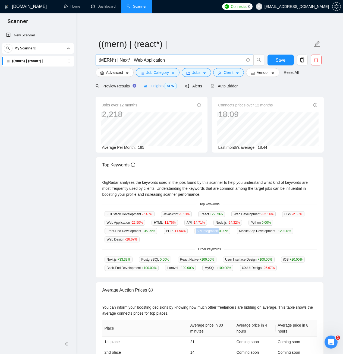
click at [192, 62] on input "(MERN*) | Next* | Web Application" at bounding box center [171, 60] width 145 height 7
paste input "API Integration"
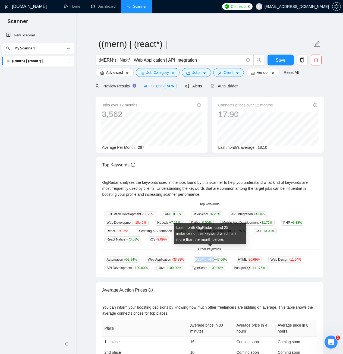
drag, startPoint x: 195, startPoint y: 251, endPoint x: 212, endPoint y: 250, distance: 16.6
click at [212, 257] on span "RESTful API +47.06 %" at bounding box center [211, 260] width 36 height 6
copy span "RESTful API"
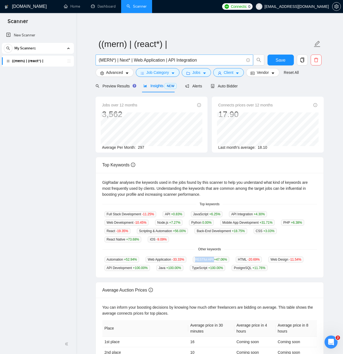
click at [218, 64] on span "(MERN*) | Next* | Web Application | API Integration" at bounding box center [174, 60] width 157 height 11
paste input "RESTful API"
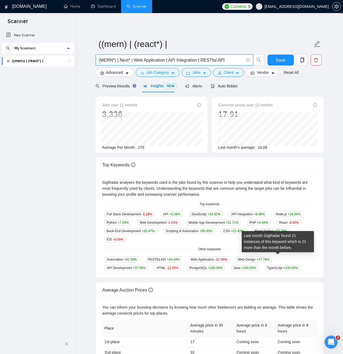
click at [268, 265] on span "TypeScript +100.00 %" at bounding box center [282, 268] width 35 height 6
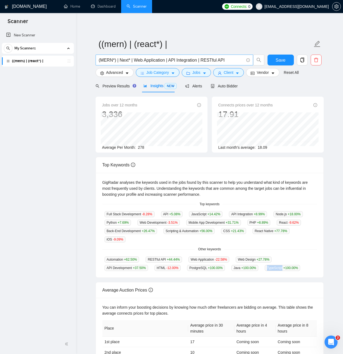
copy span "TypeScript"
click at [224, 62] on input "(MERN*) | Next* | Web Application | API Integration | RESTful API" at bounding box center [171, 60] width 145 height 7
paste input "TypeScript"
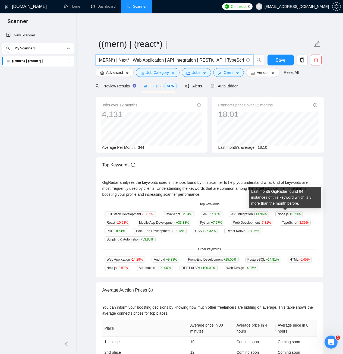
click at [278, 213] on span "Node.js +3.70 %" at bounding box center [288, 214] width 27 height 6
copy span "Node"
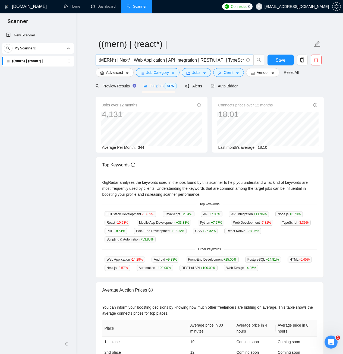
click at [245, 60] on span at bounding box center [247, 60] width 5 height 7
paste input "Node"
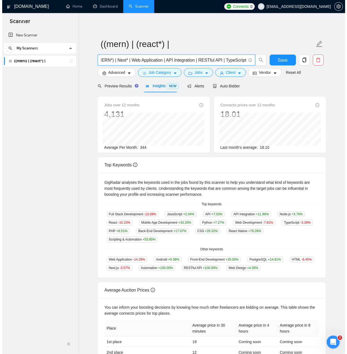
scroll to position [0, 15]
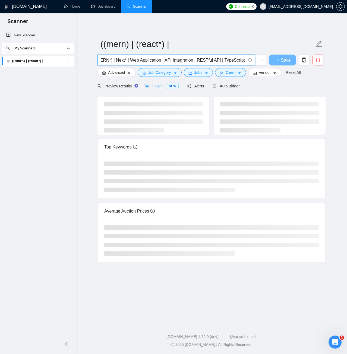
paste input "Node"
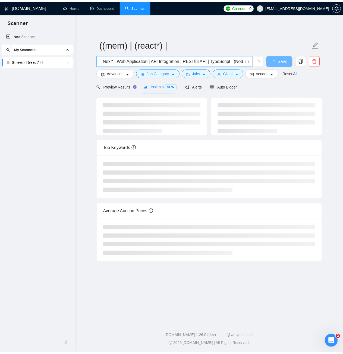
scroll to position [0, 18]
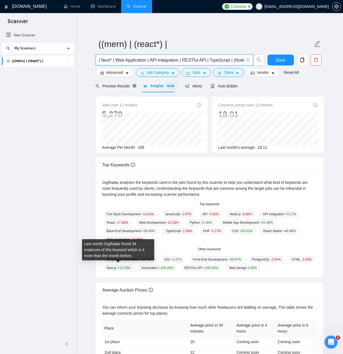
click at [114, 265] on span "Next.js +13.33 %" at bounding box center [119, 268] width 28 height 6
click at [115, 267] on span "Next.js +13.33 %" at bounding box center [119, 268] width 28 height 6
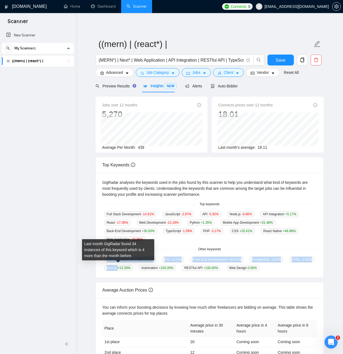
drag, startPoint x: 116, startPoint y: 267, endPoint x: 98, endPoint y: 268, distance: 17.7
click at [98, 268] on div "GigRadar analyses the keywords used in the jobs found by this scanner to help y…" at bounding box center [209, 225] width 227 height 105
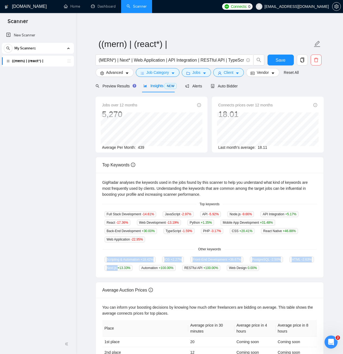
click at [111, 265] on span "Next.js +13.33 %" at bounding box center [119, 268] width 28 height 6
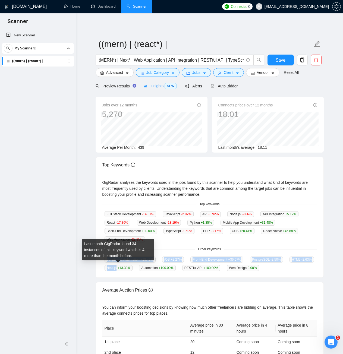
drag, startPoint x: 116, startPoint y: 267, endPoint x: 99, endPoint y: 267, distance: 17.1
click at [99, 267] on div "GigRadar analyses the keywords used in the jobs found by this scanner to help y…" at bounding box center [209, 225] width 227 height 105
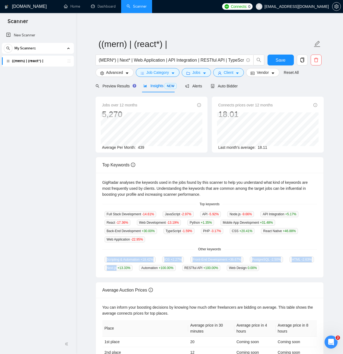
click at [106, 265] on span "Next.js +13.33 %" at bounding box center [119, 268] width 28 height 6
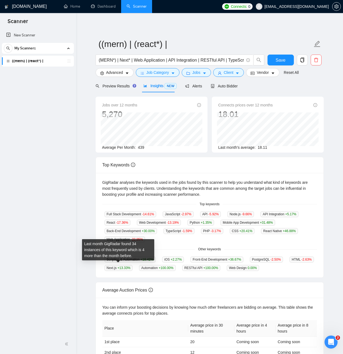
click at [110, 267] on span "Next.js +13.33 %" at bounding box center [119, 268] width 28 height 6
copy span "Next"
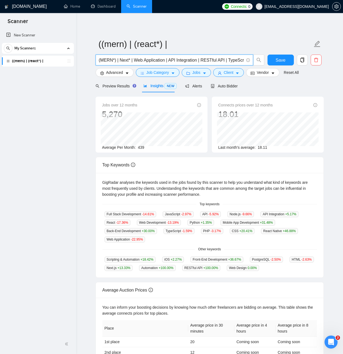
drag, startPoint x: 165, startPoint y: 61, endPoint x: 198, endPoint y: 61, distance: 33.7
click at [198, 61] on input "(MERN*) | Next* | Web Application | API Integration | RESTful API | TypeScript …" at bounding box center [171, 60] width 145 height 7
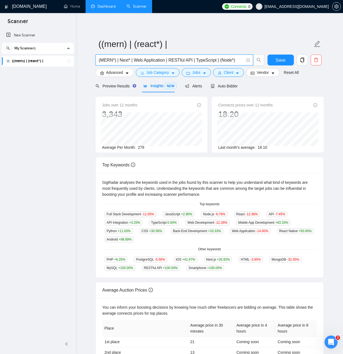
type input "(MERN*) | Next* | Web Application | RESTful API | TypeScript | (Node*)"
click at [218, 85] on span "Auto Bidder" at bounding box center [224, 86] width 27 height 4
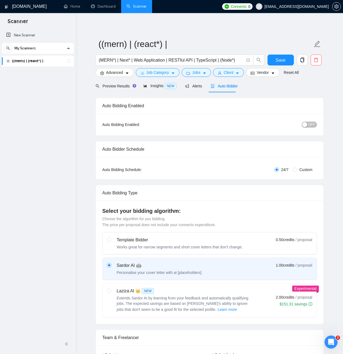
click at [311, 123] on span "OFF" at bounding box center [311, 125] width 7 height 6
click at [311, 123] on button "ON" at bounding box center [310, 125] width 14 height 6
click at [230, 59] on input "(MERN*) | Next* | Web Application | RESTful API | TypeScript | (Node*)" at bounding box center [171, 60] width 145 height 7
click at [233, 59] on input "(MERN*) | Next* | Web Application | RESTful API | TypeScript | (Node*)" at bounding box center [171, 60] width 145 height 7
type input "(MERN*) | Next* | Web Application | RESTful API | TypeScript | Node | React"
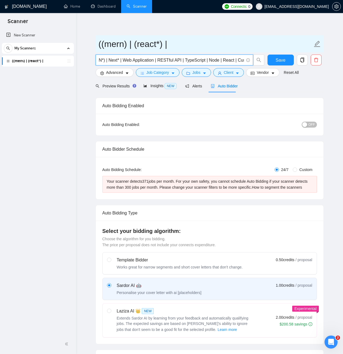
scroll to position [0, 13]
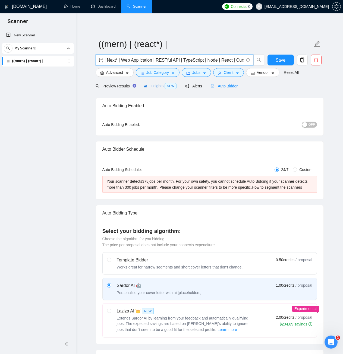
click at [166, 85] on span "NEW" at bounding box center [171, 86] width 12 height 6
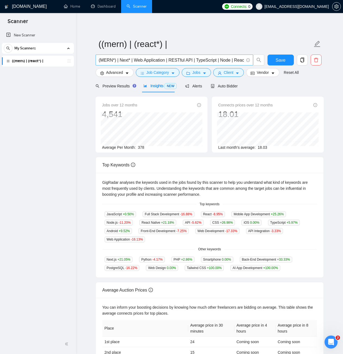
click at [129, 59] on input "(MERN*) | Next* | Web Application | RESTful API | TypeScript | Node | React | C…" at bounding box center [171, 60] width 145 height 7
click at [115, 61] on input "(MERN*) | Next | Web Application | RESTful API | TypeScript | Node | React | Cu…" at bounding box center [171, 60] width 145 height 7
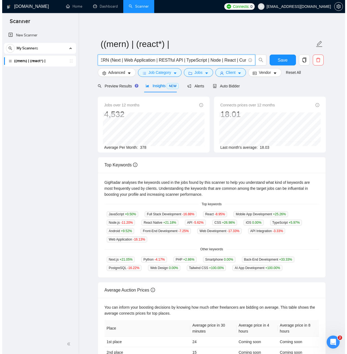
scroll to position [0, 6]
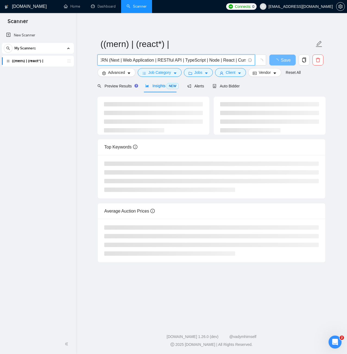
click at [243, 61] on input "MERN (Next | Web Application | RESTful API | TypeScript | Node | React | Cursor" at bounding box center [173, 60] width 145 height 7
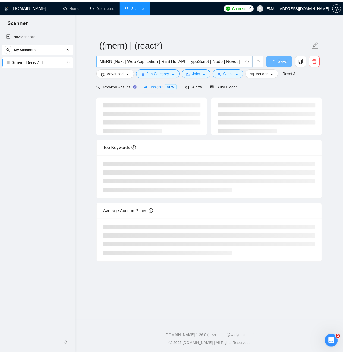
scroll to position [0, 0]
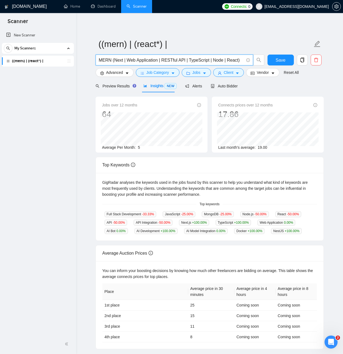
drag, startPoint x: 124, startPoint y: 60, endPoint x: 158, endPoint y: 62, distance: 34.0
click at [158, 62] on input "MERN (Next | Web Application | RESTful API | TypeScript | Node | React)" at bounding box center [171, 60] width 145 height 7
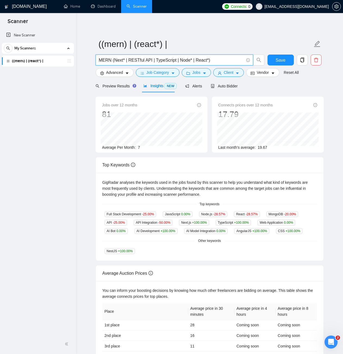
click at [157, 59] on input "MERN (Next* | RESTful API | TypeScript | Node* | React*)" at bounding box center [171, 60] width 145 height 7
drag, startPoint x: 111, startPoint y: 58, endPoint x: 249, endPoint y: 60, distance: 138.2
click at [249, 60] on span "MERN (Next* | RESTful API | TypeScript | Node* | React*)" at bounding box center [174, 60] width 157 height 11
type input "MERN"
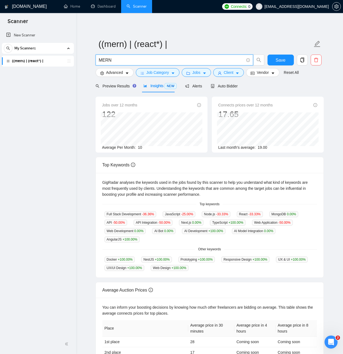
click at [104, 55] on span "MERN" at bounding box center [174, 60] width 157 height 11
click at [104, 59] on input "MERN" at bounding box center [171, 60] width 145 height 7
paste input "MERN"
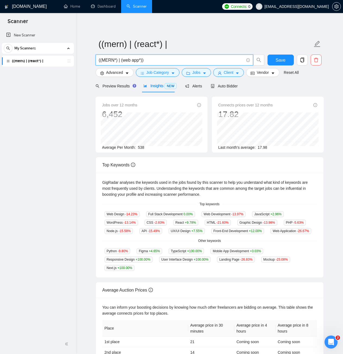
click at [141, 61] on input "((MERN*) | (web app*))" at bounding box center [171, 60] width 145 height 7
click at [158, 60] on input "((MERN*) | (web app*) | (sass*))" at bounding box center [171, 60] width 145 height 7
click at [157, 261] on div "Python -9.80 % Figma +4.65 % TypeScript +100.00 % Mobile App Development +3.03 …" at bounding box center [209, 259] width 214 height 23
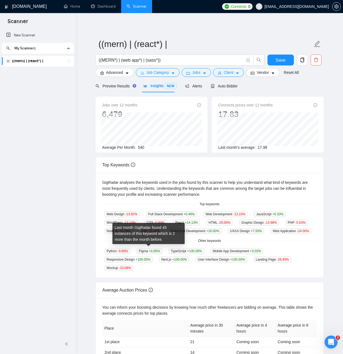
click at [144, 250] on span "Figma +4.65 %" at bounding box center [150, 251] width 26 height 6
copy span "Figma"
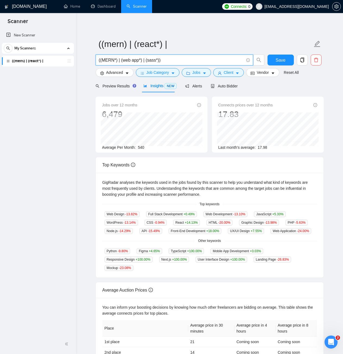
click at [156, 62] on input "((MERN*) | (web app*) | (sass*))" at bounding box center [171, 60] width 145 height 7
paste input "Figma"
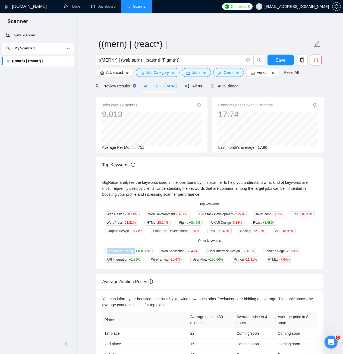
drag, startPoint x: 133, startPoint y: 250, endPoint x: 103, endPoint y: 250, distance: 29.6
click at [103, 250] on div "Responsive Design +100.00 %" at bounding box center [128, 251] width 52 height 6
click at [174, 61] on input "((MERN*) | (web app*) | (sass*)| (Figma*))" at bounding box center [171, 60] width 145 height 7
paste input "Responsive Design"
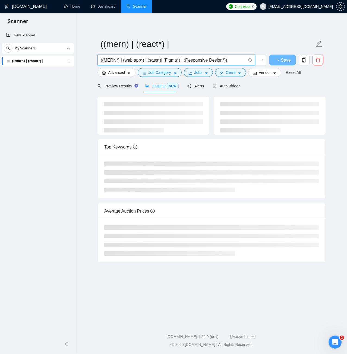
click at [158, 61] on input "((MERN*) | (web app*) | (sass*)| (Figma*) | (Responsive Design*))" at bounding box center [173, 60] width 145 height 7
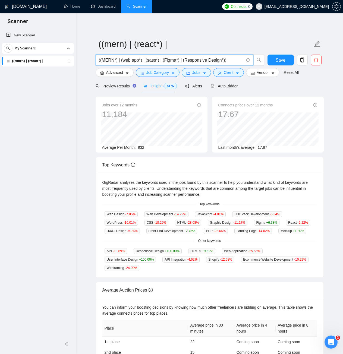
drag, startPoint x: 141, startPoint y: 59, endPoint x: 119, endPoint y: 59, distance: 22.0
click at [119, 59] on input "((MERN*) | (web app*) | (sass*) | (Figma*) | (Responsive Design*))" at bounding box center [171, 60] width 145 height 7
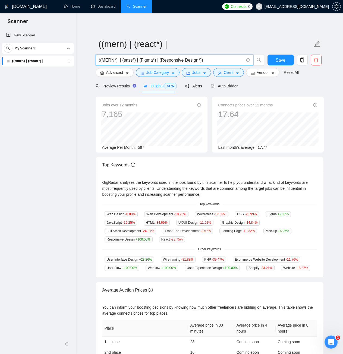
click at [135, 61] on input "((MERN*) | (sass*) | (Figma*) | (Responsive Design*))" at bounding box center [171, 60] width 145 height 7
click at [128, 61] on input "((MERN*) | (sass*) | (Figma*) | (Responsive Design*))" at bounding box center [171, 60] width 145 height 7
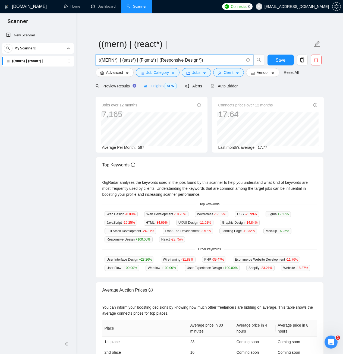
click at [128, 61] on input "((MERN*) | (sass*) | (Figma*) | (Responsive Design*))" at bounding box center [171, 60] width 145 height 7
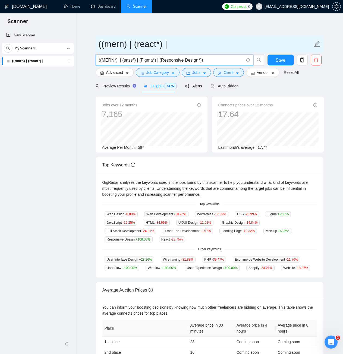
paste input ""mern stack" | "react.js" | "next.js" | "node.js" | "express.js" | "mongodb" | …"
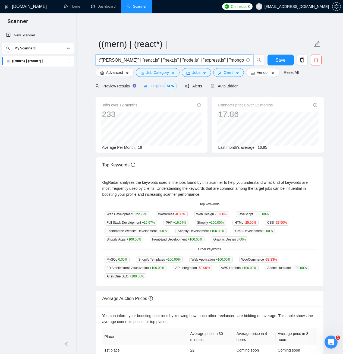
click at [146, 58] on input "("mern stack" | "react.js" | "next.js" | "node.js" | "express.js" | "mongodb" |…" at bounding box center [171, 60] width 145 height 7
paste input "(MERN*) | (sass*) | (Figma*) | (Responsive Design*)"
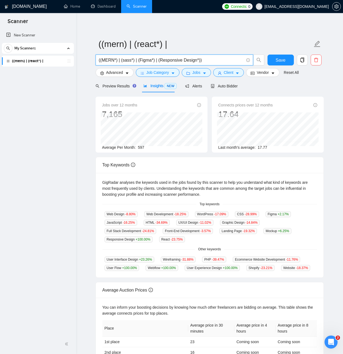
click at [159, 61] on input "((MERN*) | (sass*) | (Figma*) | (Responsive Design*))" at bounding box center [171, 60] width 145 height 7
paste input "mern* | react* | next.js | node.js | express* | vue* | laravel | php laravel | …"
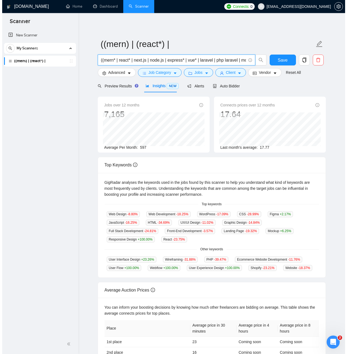
scroll to position [0, 399]
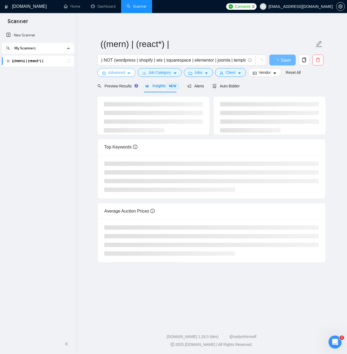
click at [108, 69] on button "Advanced" at bounding box center [116, 72] width 38 height 9
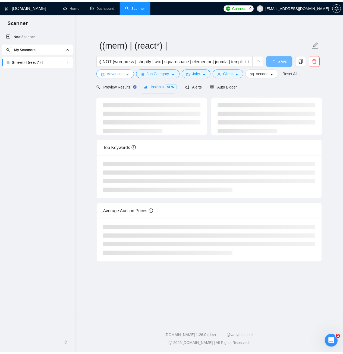
scroll to position [0, 0]
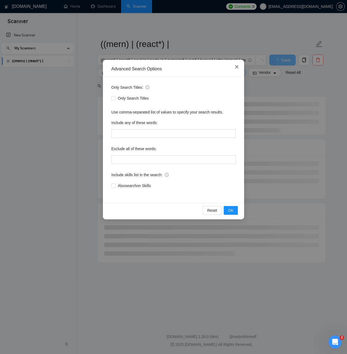
click at [235, 68] on icon "close" at bounding box center [236, 66] width 3 height 3
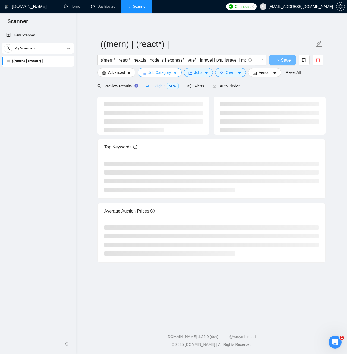
click at [162, 74] on span "Job Category" at bounding box center [159, 72] width 23 height 6
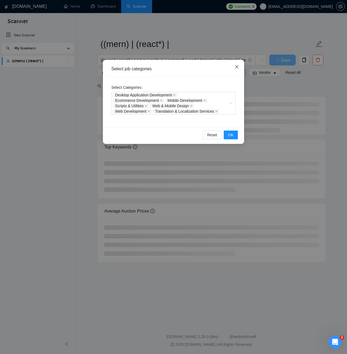
click at [238, 66] on icon "close" at bounding box center [237, 67] width 4 height 4
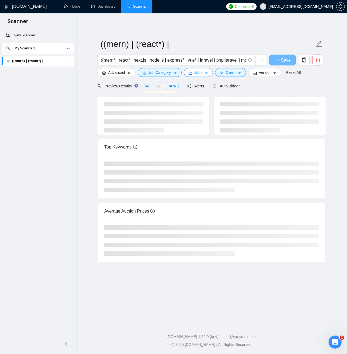
click at [199, 73] on span "Jobs" at bounding box center [198, 72] width 8 height 6
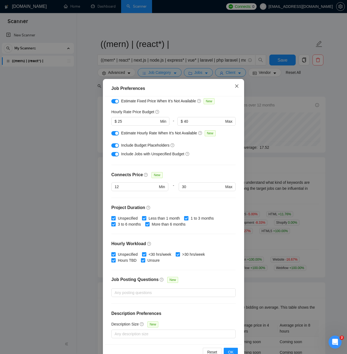
click at [231, 88] on span "Close" at bounding box center [236, 86] width 15 height 15
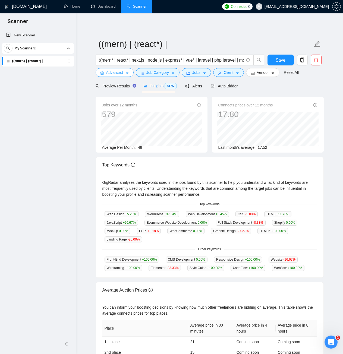
click at [111, 71] on span "Advanced" at bounding box center [114, 72] width 17 height 6
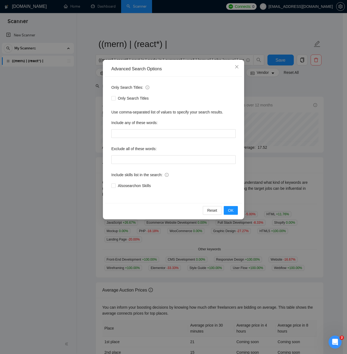
click at [159, 48] on div "Advanced Search Options Only Search Titles: Only Search Titles Use comma-separa…" at bounding box center [173, 177] width 347 height 354
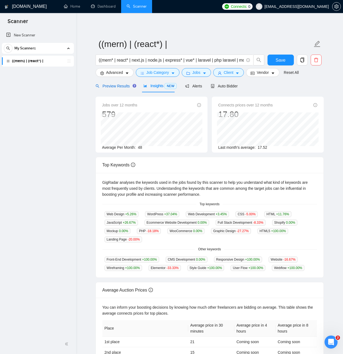
click at [113, 84] on span "Preview Results" at bounding box center [115, 86] width 39 height 4
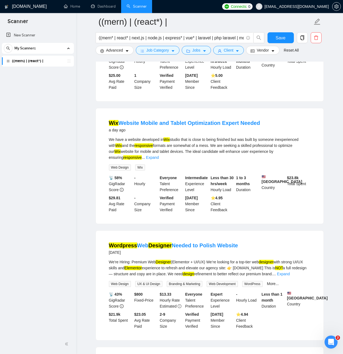
scroll to position [516, 0]
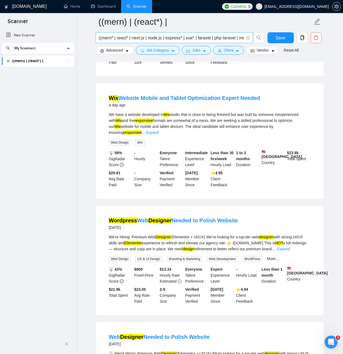
click at [227, 40] on input "((mern* | react* | next.js | node.js | express* | vue* | laravel | php laravel …" at bounding box center [171, 37] width 145 height 7
drag, startPoint x: 175, startPoint y: 38, endPoint x: 230, endPoint y: 39, distance: 54.8
click at [230, 39] on input "((mern* | react* | next.js | node.js | express* | vue* | laravel | php laravel …" at bounding box center [171, 37] width 145 height 7
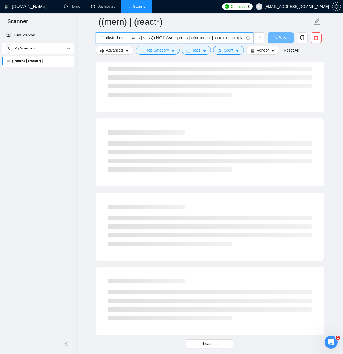
drag, startPoint x: 208, startPoint y: 37, endPoint x: 222, endPoint y: 38, distance: 14.1
click at [222, 38] on input "((mern* | react* | next.js | node.js | express* | vue* | laravel | php laravel …" at bounding box center [171, 37] width 145 height 7
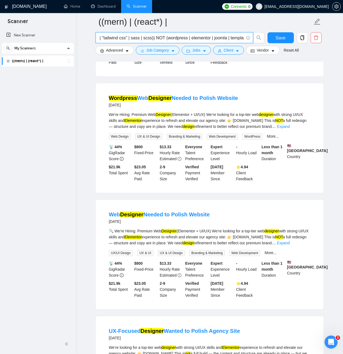
click at [215, 38] on input "((mern* | react* | next.js | node.js | express* | vue* | laravel | php laravel …" at bounding box center [171, 37] width 145 height 7
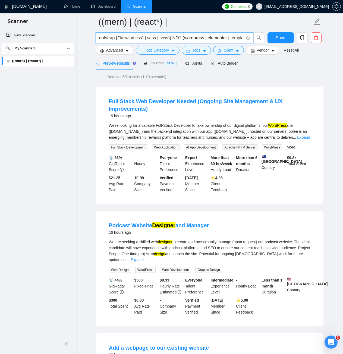
scroll to position [0, 0]
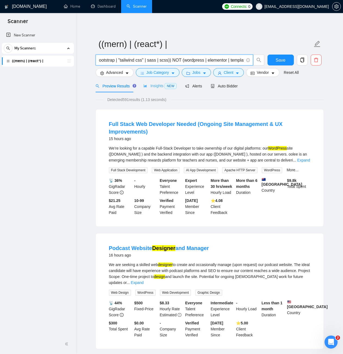
type input "((mern* | react* | next.js | node.js | express* | vue* | laravel | php laravel …"
click at [143, 87] on icon "area-chart" at bounding box center [145, 86] width 4 height 4
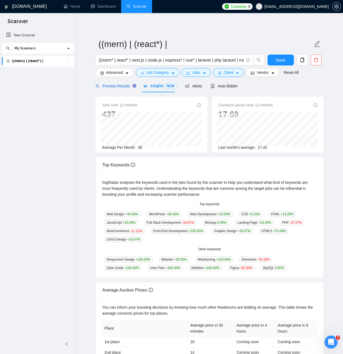
click at [122, 86] on span "Preview Results" at bounding box center [115, 86] width 39 height 4
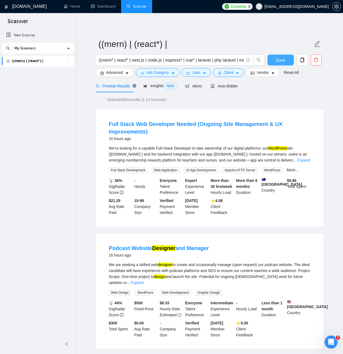
click at [279, 61] on span "Save" at bounding box center [281, 60] width 10 height 7
click at [159, 85] on span "Insights NEW" at bounding box center [159, 86] width 33 height 4
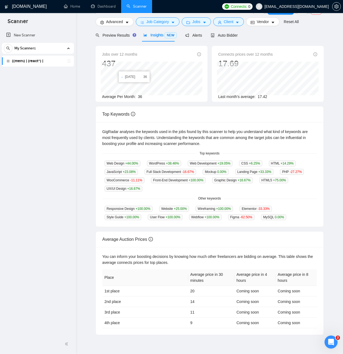
scroll to position [54, 0]
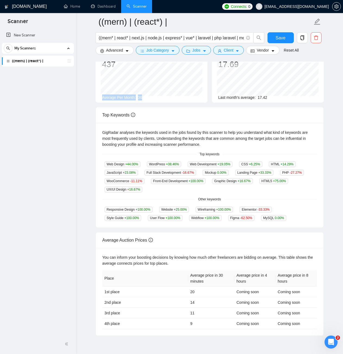
drag, startPoint x: 147, startPoint y: 95, endPoint x: 98, endPoint y: 97, distance: 48.4
click at [98, 97] on div "Jobs over 12 months 437 Average Per Month: 36" at bounding box center [152, 75] width 112 height 56
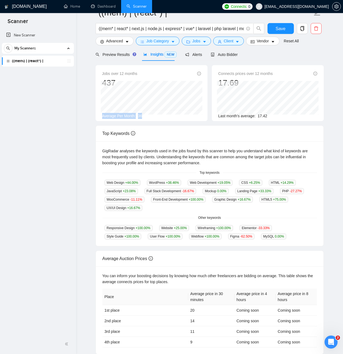
scroll to position [0, 0]
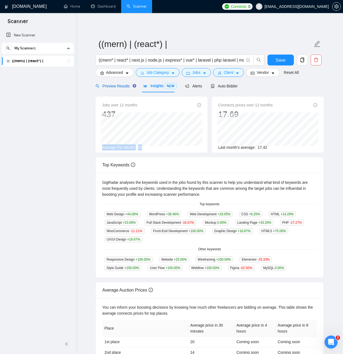
click at [113, 88] on span "Preview Results" at bounding box center [115, 86] width 39 height 4
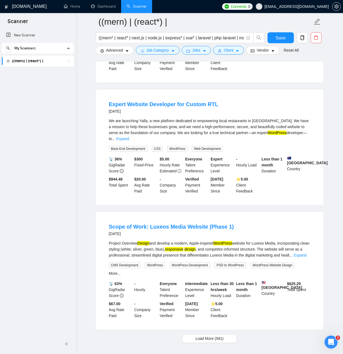
scroll to position [992, 0]
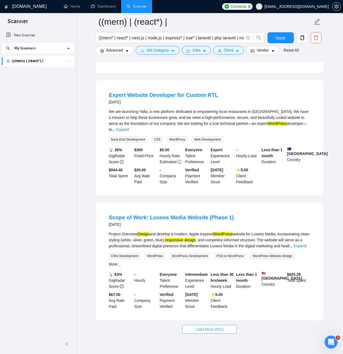
click at [220, 326] on span "Load More (581)" at bounding box center [209, 329] width 28 height 6
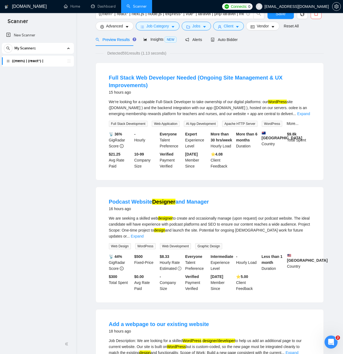
scroll to position [0, 0]
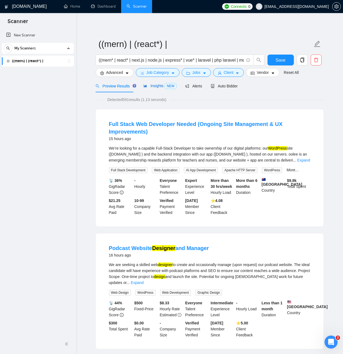
click at [148, 85] on span "Insights NEW" at bounding box center [159, 86] width 33 height 4
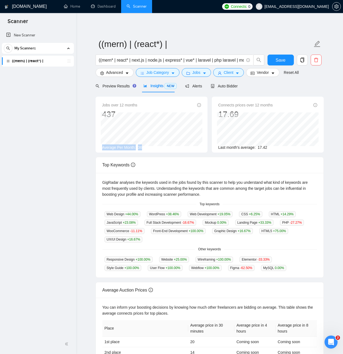
drag, startPoint x: 123, startPoint y: 149, endPoint x: 97, endPoint y: 152, distance: 25.9
click at [97, 152] on div "Jobs over 12 months 437 Feb 2025 23 Average Per Month: 36" at bounding box center [152, 125] width 112 height 56
click at [126, 151] on div "Jobs over 12 months 437 Feb 2025 23 Average Per Month: 36" at bounding box center [152, 125] width 112 height 56
click at [117, 88] on span "Preview Results" at bounding box center [115, 86] width 39 height 4
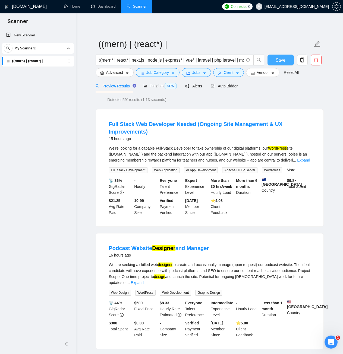
click at [276, 59] on span "Save" at bounding box center [281, 60] width 10 height 7
click at [228, 86] on span "Auto Bidder" at bounding box center [224, 86] width 27 height 4
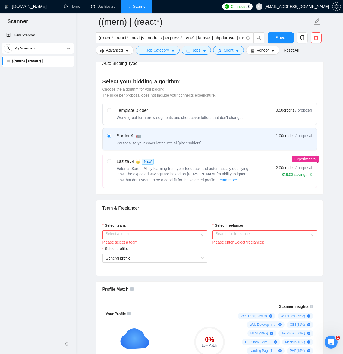
scroll to position [136, 0]
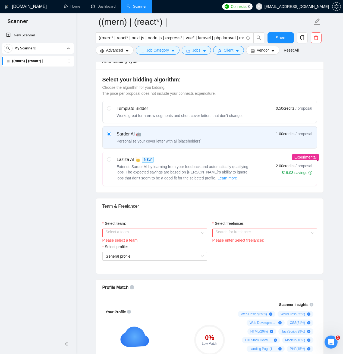
click at [125, 113] on div "Works great for narrow segments and short cover letters that don't change." at bounding box center [180, 115] width 126 height 5
click at [111, 110] on input "radio" at bounding box center [109, 108] width 4 height 4
radio input "true"
radio input "false"
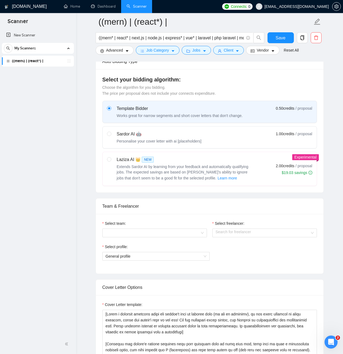
click at [125, 113] on div "Works great for narrow segments and short cover letters that don't change." at bounding box center [180, 115] width 126 height 5
click at [111, 110] on input "radio" at bounding box center [109, 108] width 4 height 4
click at [122, 135] on div "Sardor AI 🤖" at bounding box center [159, 134] width 85 height 7
click at [111, 135] on input "radio" at bounding box center [109, 134] width 4 height 4
radio input "true"
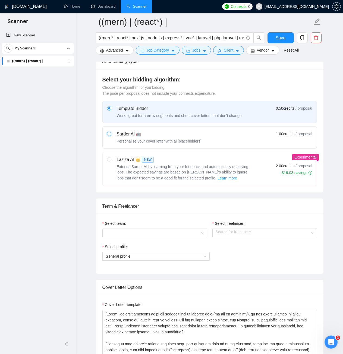
radio input "false"
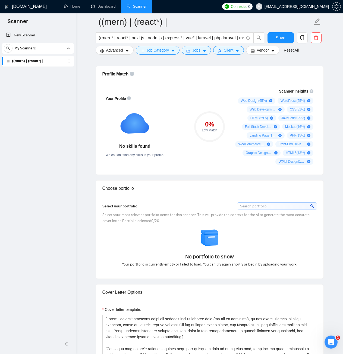
scroll to position [353, 0]
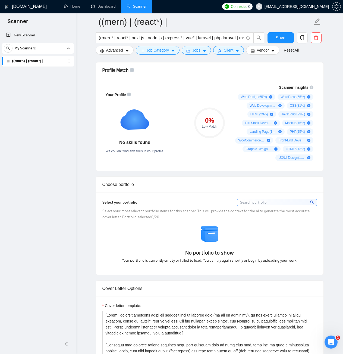
click at [214, 126] on div "Low Match" at bounding box center [209, 126] width 31 height 3
click at [134, 126] on rect at bounding box center [134, 119] width 35 height 35
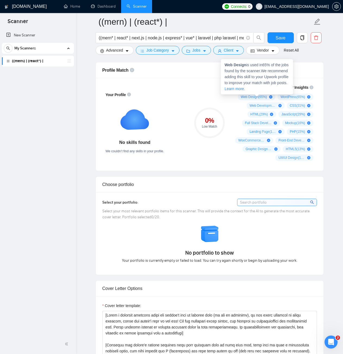
click at [253, 95] on span "Web Design ( 65 %)" at bounding box center [254, 97] width 26 height 4
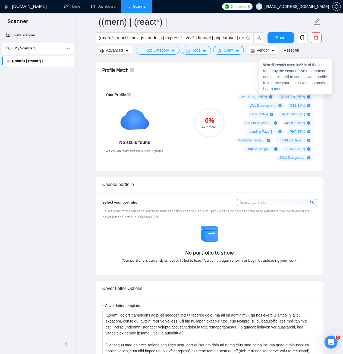
click at [300, 97] on span "WordPress ( 65 %)" at bounding box center [292, 97] width 24 height 4
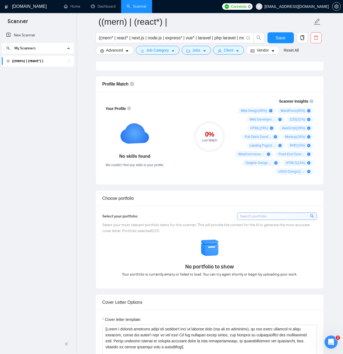
scroll to position [326, 0]
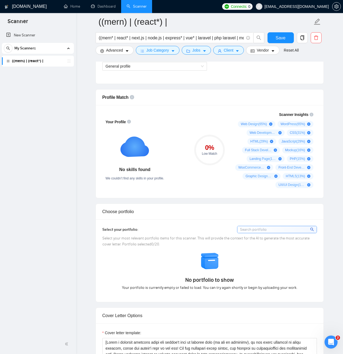
click at [208, 148] on div "0 %" at bounding box center [209, 147] width 31 height 7
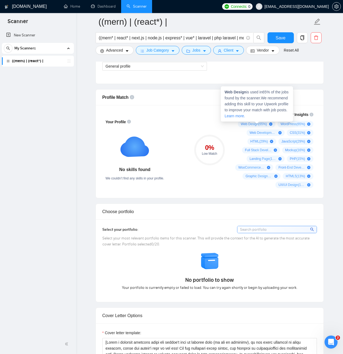
click at [270, 123] on icon "plus-circle" at bounding box center [270, 123] width 3 height 3
click at [271, 124] on icon "plus-circle" at bounding box center [270, 123] width 3 height 3
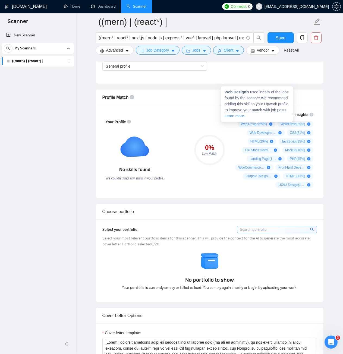
click at [230, 116] on span "Web Design is used in 65 % of the jobs found by the scanner. We recommend addin…" at bounding box center [256, 104] width 64 height 28
click at [236, 115] on span "Web Design is used in 65 % of the jobs found by the scanner. We recommend addin…" at bounding box center [256, 104] width 64 height 28
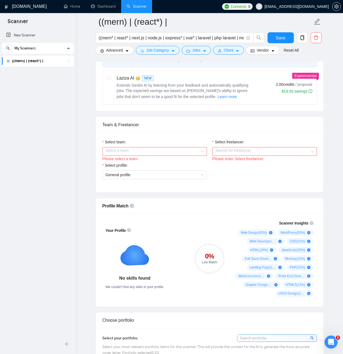
scroll to position [109, 0]
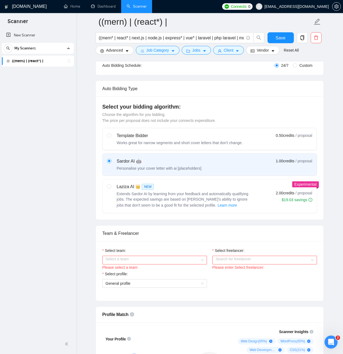
click at [173, 129] on label "Template Bidder Works great for narrow segments and short cover letters that do…" at bounding box center [210, 139] width 214 height 22
click at [111, 133] on input "radio" at bounding box center [109, 135] width 4 height 4
radio input "true"
radio input "false"
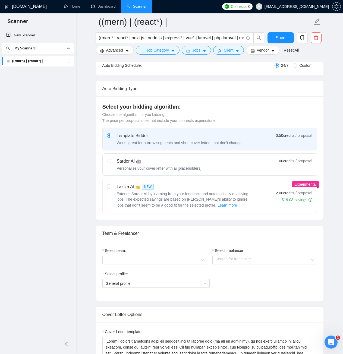
click at [155, 163] on div "Sardor AI 🤖" at bounding box center [159, 161] width 85 height 7
click at [111, 163] on input "radio" at bounding box center [109, 161] width 4 height 4
radio input "true"
radio input "false"
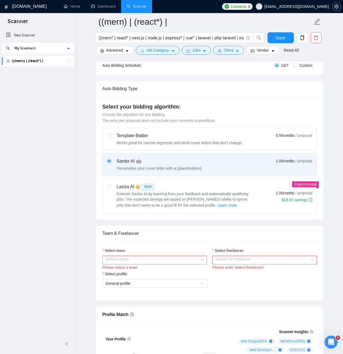
click at [337, 7] on icon "setting" at bounding box center [336, 6] width 4 height 4
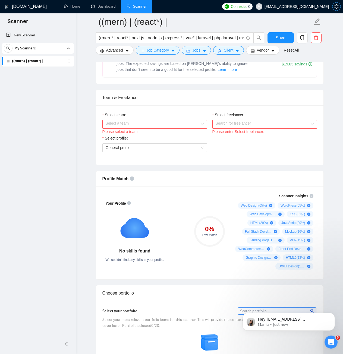
scroll to position [271, 0]
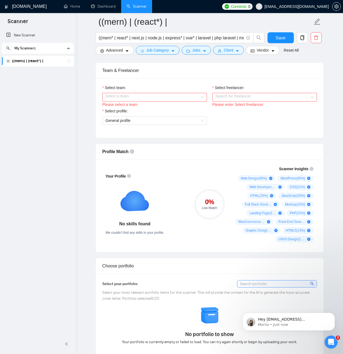
click at [169, 96] on input "Select team:" at bounding box center [153, 97] width 94 height 8
click at [151, 106] on div "Byteimpulse" at bounding box center [154, 108] width 98 height 6
click at [232, 101] on div "Search for freelancer" at bounding box center [264, 97] width 105 height 9
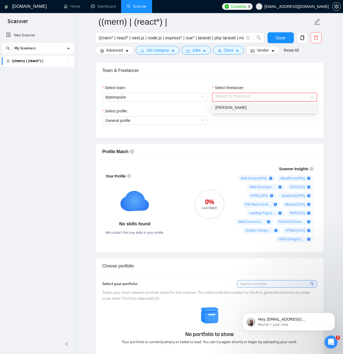
click at [238, 109] on div "Irfan Akram" at bounding box center [264, 108] width 98 height 6
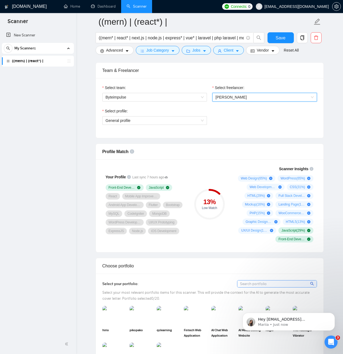
click at [259, 96] on span "Irfan Akram" at bounding box center [265, 97] width 98 height 8
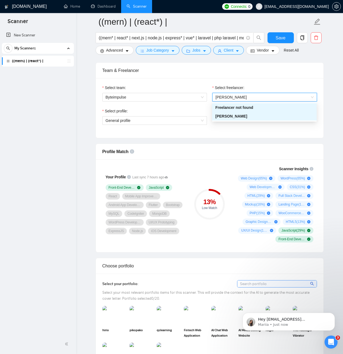
click at [259, 96] on span "Irfan Akram" at bounding box center [265, 97] width 98 height 8
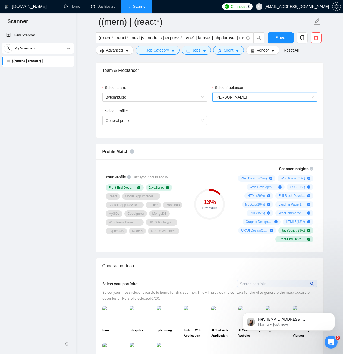
click at [240, 96] on span "Irfan Akram" at bounding box center [265, 97] width 98 height 8
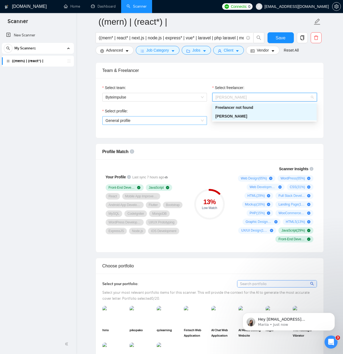
click at [169, 118] on span "General profile" at bounding box center [155, 120] width 98 height 8
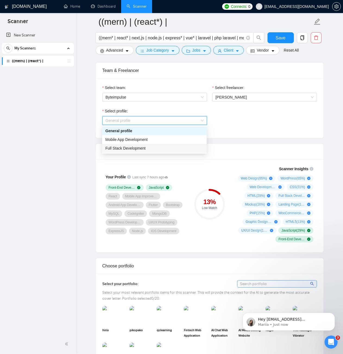
click at [132, 147] on span "Full Stack Development" at bounding box center [125, 148] width 40 height 4
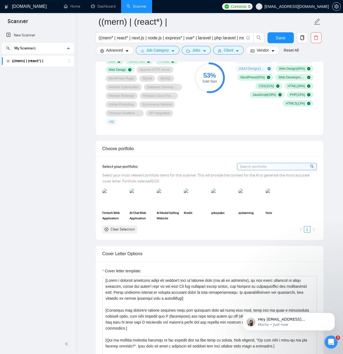
scroll to position [434, 0]
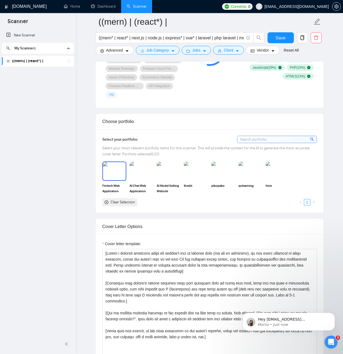
click at [110, 182] on div "Fintech Web Application" at bounding box center [114, 178] width 24 height 32
click at [226, 176] on img at bounding box center [223, 171] width 23 height 18
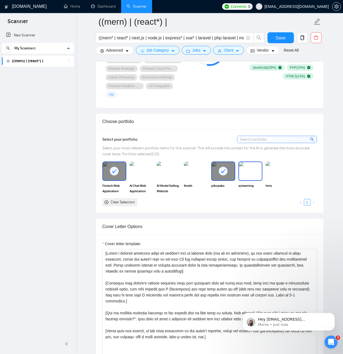
click at [246, 178] on img at bounding box center [250, 171] width 23 height 18
click at [277, 176] on img at bounding box center [277, 171] width 24 height 19
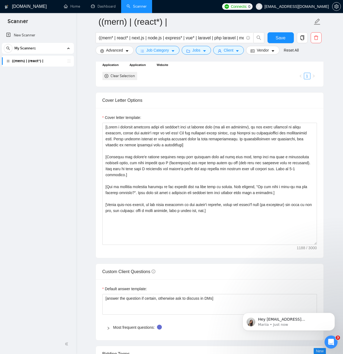
scroll to position [570, 0]
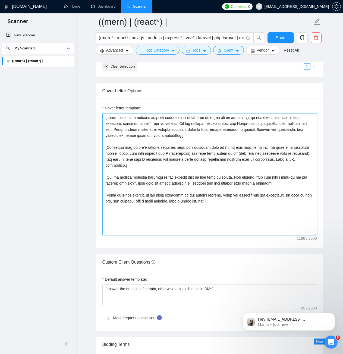
click at [144, 137] on textarea "Cover letter template:" at bounding box center [209, 174] width 214 height 122
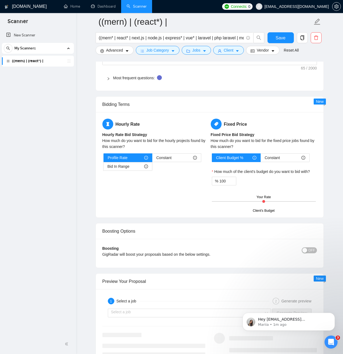
scroll to position [842, 0]
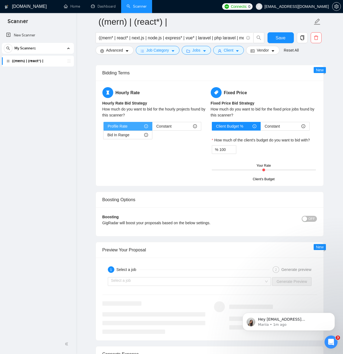
click at [122, 125] on span "Profile Rate" at bounding box center [118, 126] width 20 height 8
click at [104, 128] on input "Profile Rate" at bounding box center [104, 128] width 0 height 0
click at [122, 135] on span "Bid In Range" at bounding box center [118, 135] width 22 height 8
click at [103, 136] on input "Bid In Range" at bounding box center [103, 136] width 0 height 0
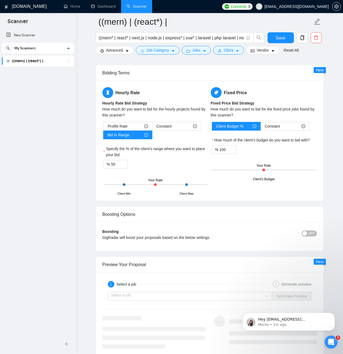
click at [155, 185] on div at bounding box center [155, 184] width 3 height 3
click at [125, 185] on div at bounding box center [124, 184] width 3 height 3
click at [186, 185] on div at bounding box center [186, 184] width 3 height 3
click at [157, 185] on div "Client Min Client Max Your Rate" at bounding box center [155, 184] width 104 height 19
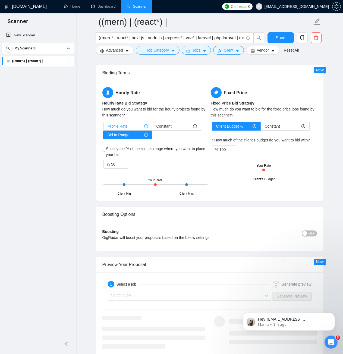
click at [131, 126] on div "Profile Rate" at bounding box center [128, 126] width 40 height 8
click at [104, 128] on input "Profile Rate" at bounding box center [104, 128] width 0 height 0
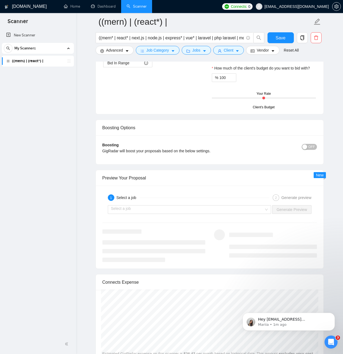
scroll to position [923, 0]
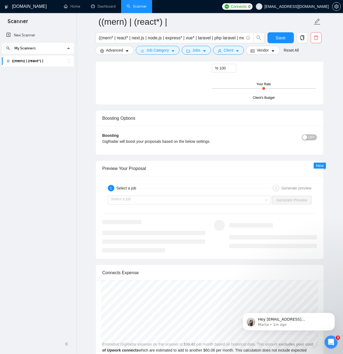
click at [307, 137] on div "button" at bounding box center [304, 137] width 5 height 5
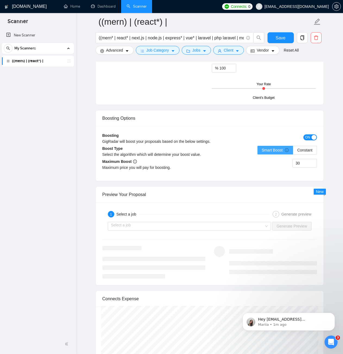
click at [273, 148] on span "Smart Boost" at bounding box center [275, 150] width 27 height 4
click at [258, 151] on input "Smart Boost" at bounding box center [258, 151] width 0 height 0
click at [309, 135] on span "ON" at bounding box center [307, 137] width 5 height 6
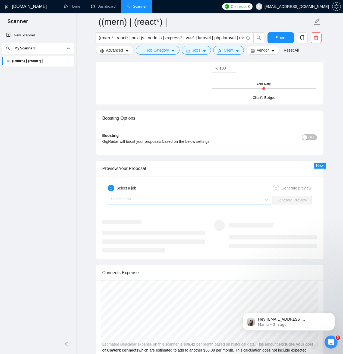
click at [129, 203] on input "search" at bounding box center [187, 200] width 153 height 8
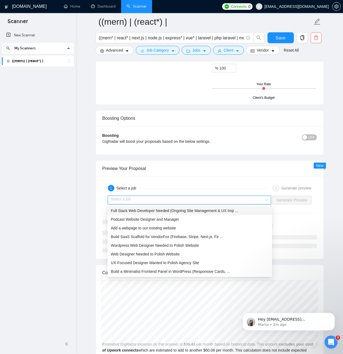
click at [135, 211] on span "Full Stack Web Developer Needed (Ongoing Site Management & UX Imp ..." at bounding box center [174, 210] width 127 height 4
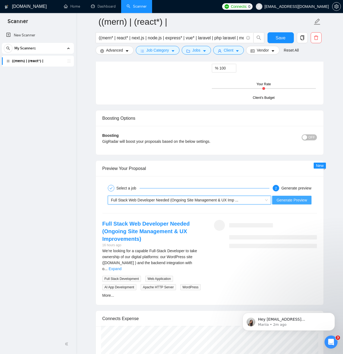
click at [289, 200] on span "Generate Preview" at bounding box center [291, 200] width 30 height 6
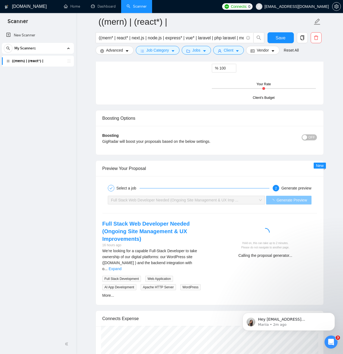
click at [168, 201] on span "Full Stack Web Developer Needed (Ongoing Site Management & UX Imp ..." at bounding box center [174, 200] width 127 height 4
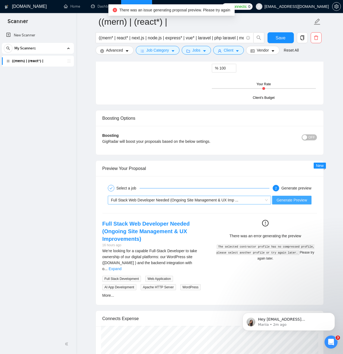
click at [200, 198] on span "Full Stack Web Developer Needed (Ongoing Site Management & UX Imp ..." at bounding box center [174, 200] width 127 height 4
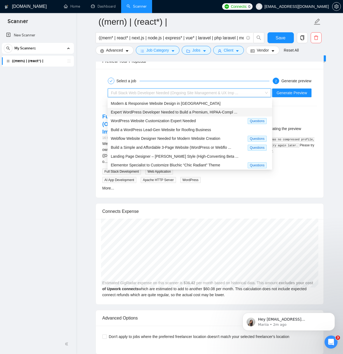
scroll to position [950, 0]
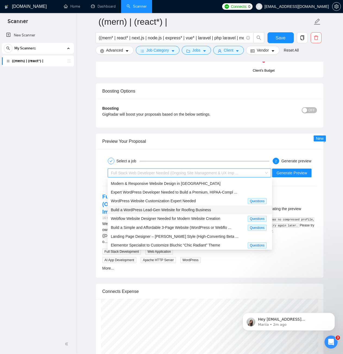
click at [157, 209] on span "Build a WordPress Lead-Gen Website for Roofing Business" at bounding box center [161, 210] width 100 height 4
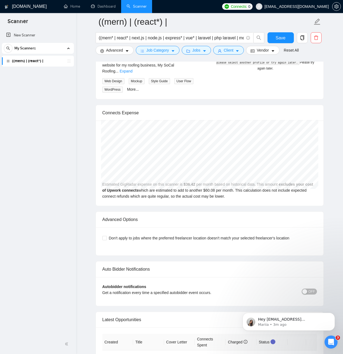
scroll to position [1140, 0]
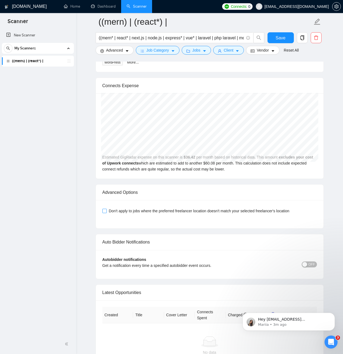
click at [138, 208] on span "Don't apply to jobs where the preferred freelancer location doesn't match your …" at bounding box center [199, 211] width 185 height 6
click at [106, 209] on input "Don't apply to jobs where the preferred freelancer location doesn't match your …" at bounding box center [104, 211] width 4 height 4
checkbox input "true"
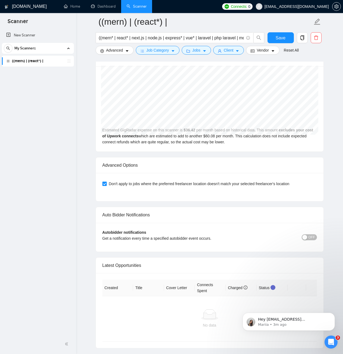
scroll to position [1194, 0]
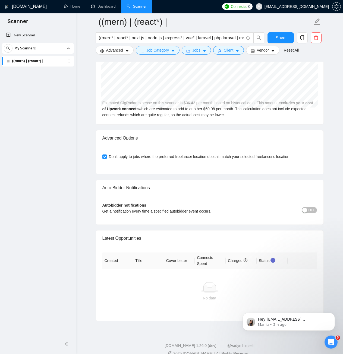
click at [306, 208] on div "button" at bounding box center [304, 210] width 5 height 5
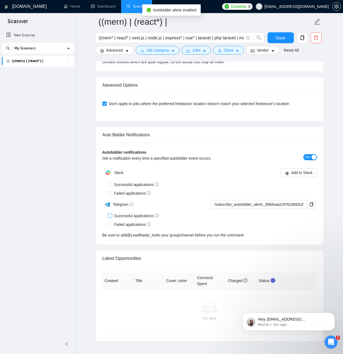
scroll to position [1249, 0]
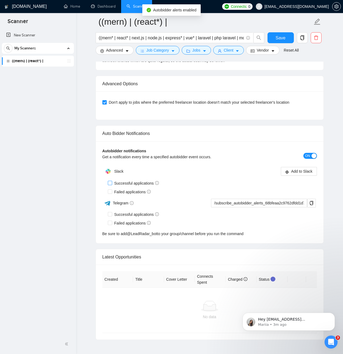
click at [111, 181] on input "Successful applications" at bounding box center [110, 183] width 4 height 4
checkbox input "true"
click at [109, 189] on input "Failed applications" at bounding box center [110, 191] width 4 height 4
checkbox input "true"
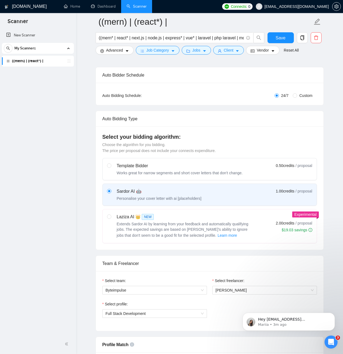
scroll to position [39, 0]
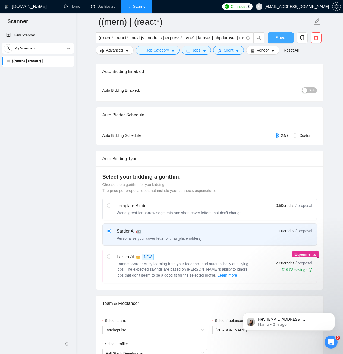
click at [284, 36] on span "Save" at bounding box center [281, 37] width 10 height 7
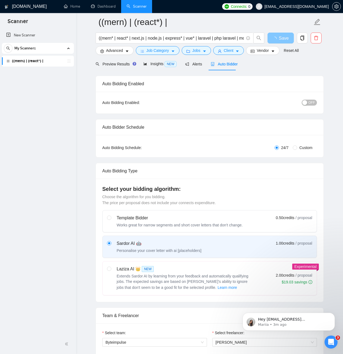
scroll to position [0, 0]
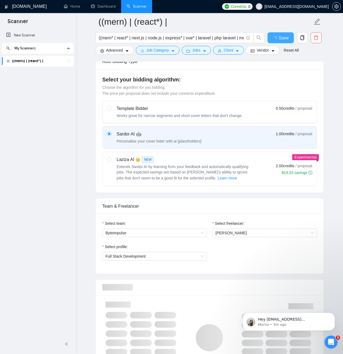
checkbox input "true"
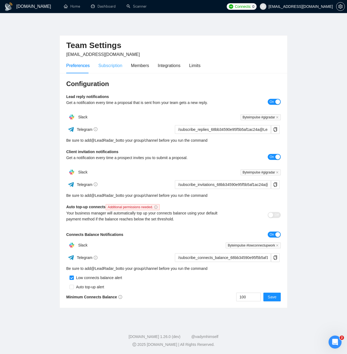
click at [104, 70] on div "Subscription" at bounding box center [110, 65] width 24 height 15
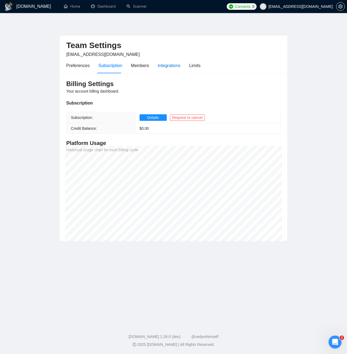
click at [173, 66] on div "Integrations" at bounding box center [169, 65] width 23 height 7
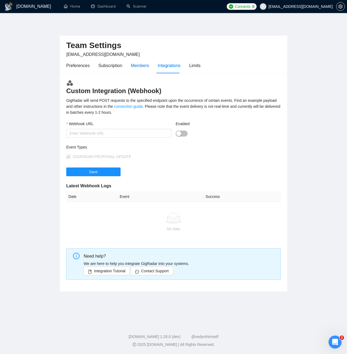
click at [140, 65] on div "Members" at bounding box center [140, 65] width 18 height 7
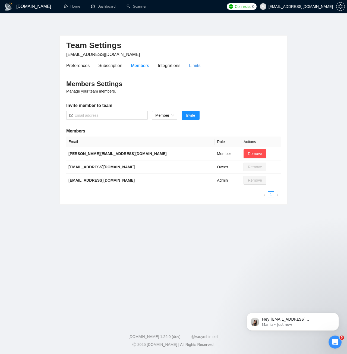
click at [189, 66] on div "Limits" at bounding box center [194, 65] width 11 height 7
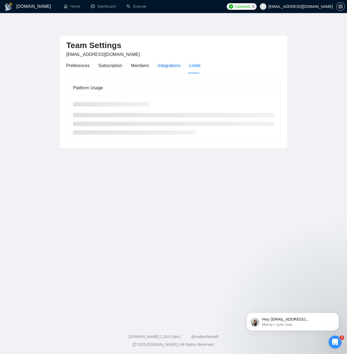
click at [168, 68] on div "Integrations" at bounding box center [169, 65] width 23 height 7
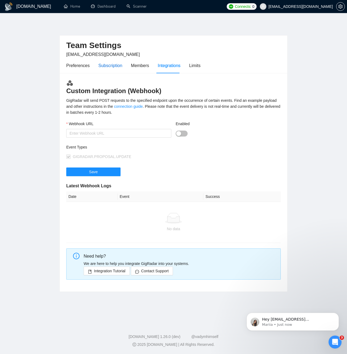
click at [109, 68] on div "Subscription" at bounding box center [110, 65] width 24 height 7
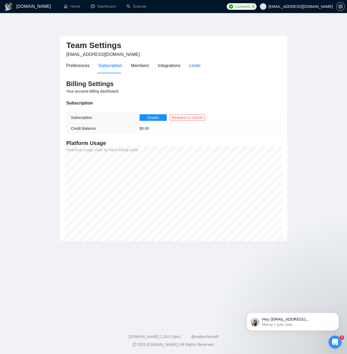
click at [190, 62] on div "Limits" at bounding box center [194, 65] width 11 height 7
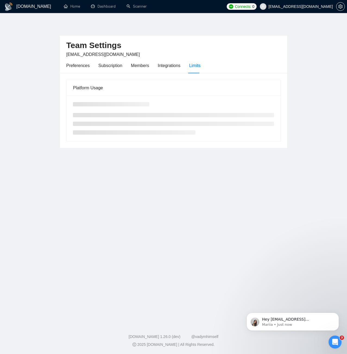
click at [195, 68] on div "Limits" at bounding box center [194, 65] width 11 height 7
